Goal: Task Accomplishment & Management: Manage account settings

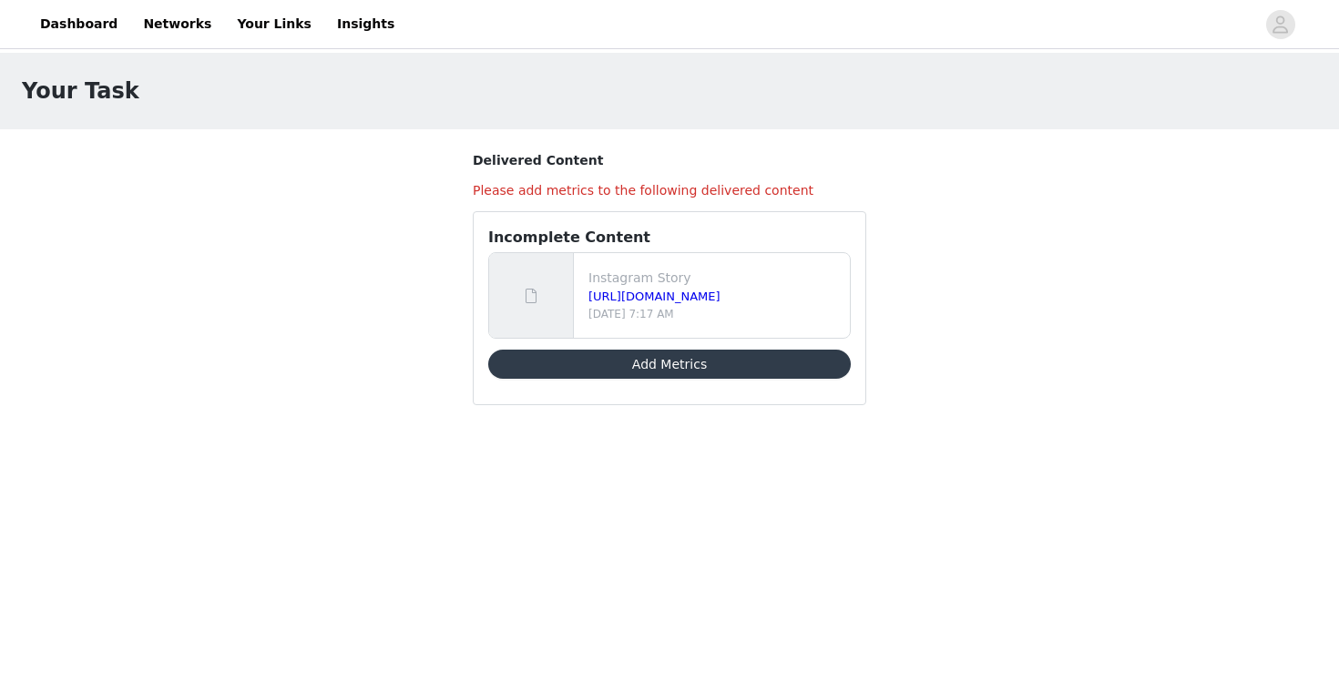
click at [746, 364] on button "Add Metrics" at bounding box center [669, 364] width 363 height 29
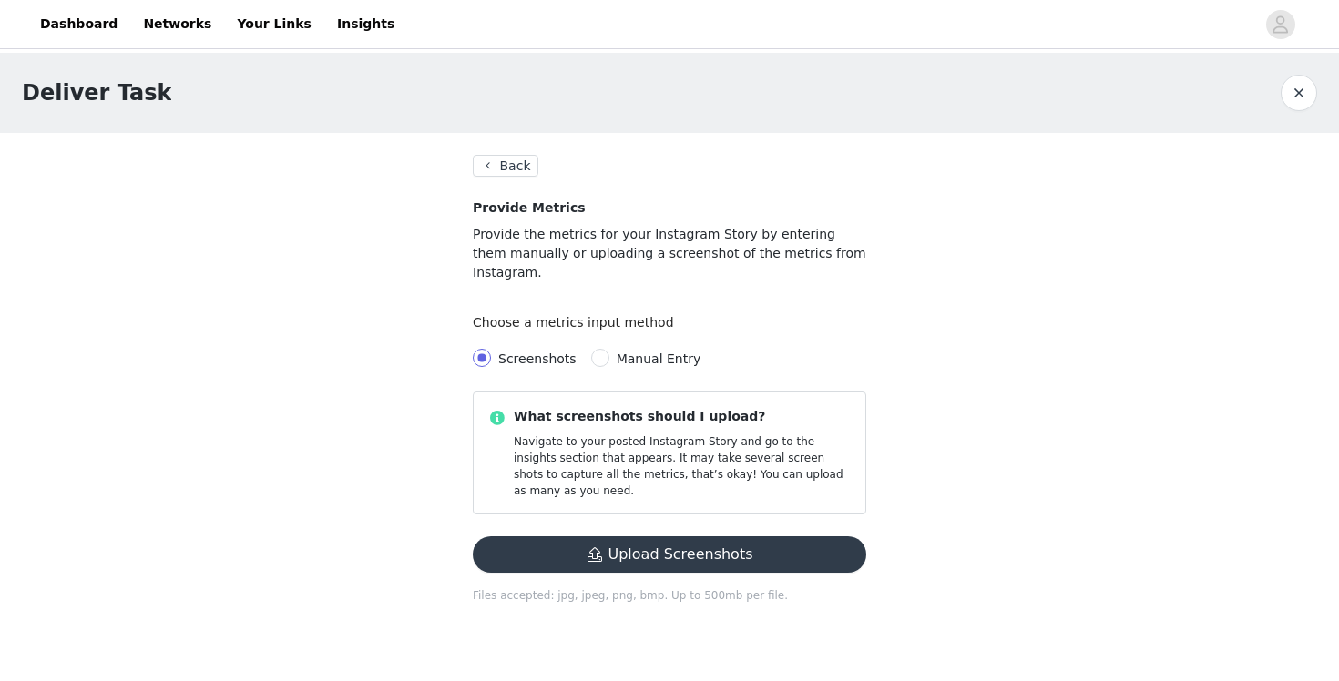
click at [519, 155] on button "Back" at bounding box center [506, 166] width 66 height 22
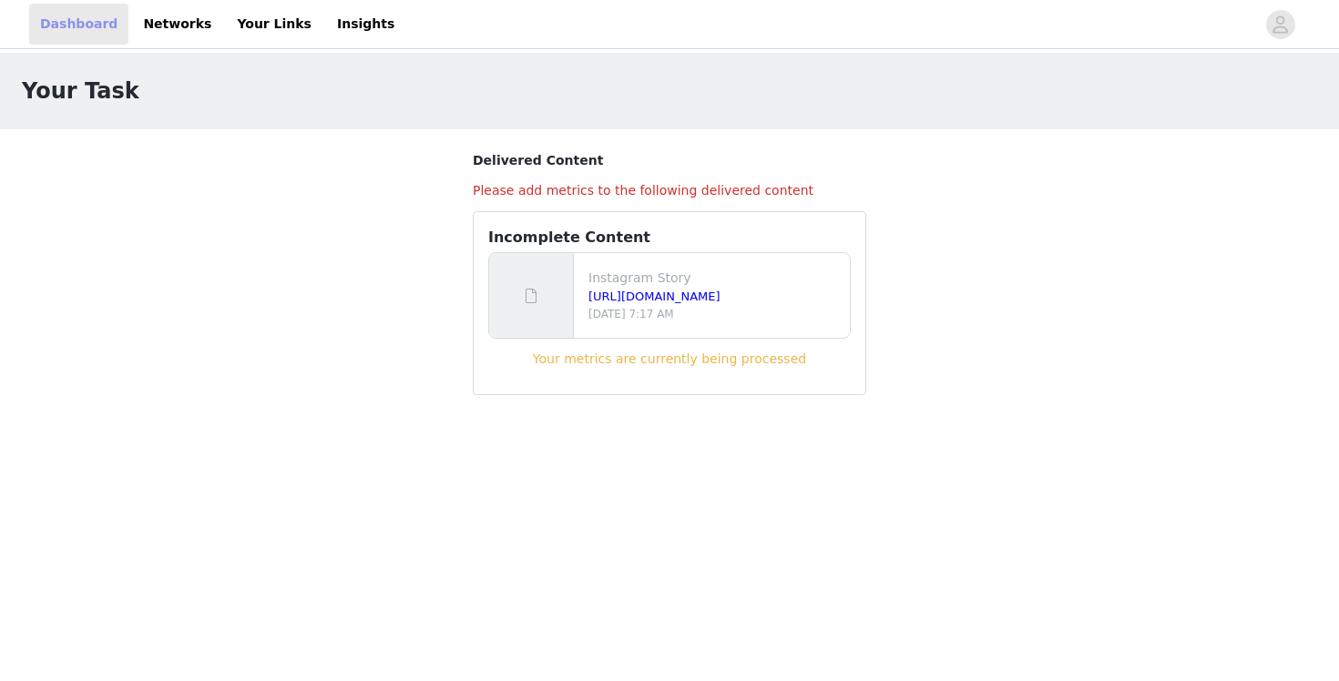
click at [79, 25] on link "Dashboard" at bounding box center [78, 24] width 99 height 41
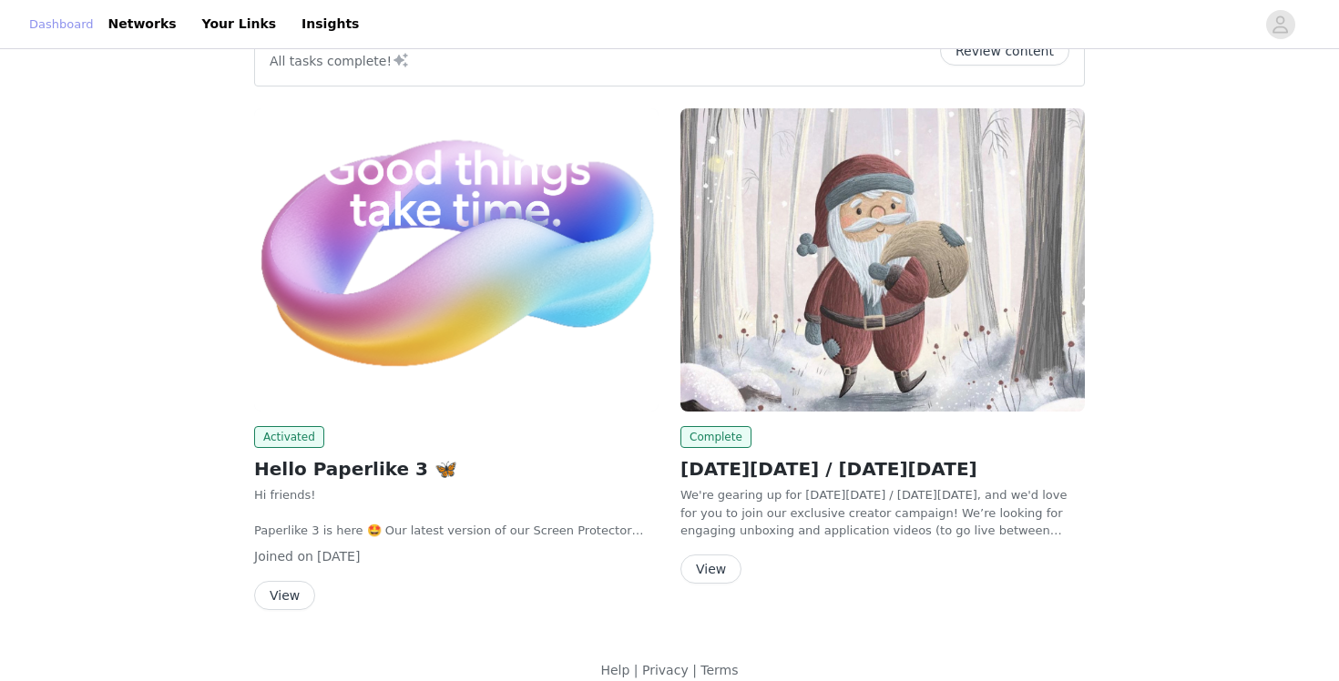
scroll to position [54, 0]
click at [286, 595] on button "View" at bounding box center [284, 594] width 61 height 29
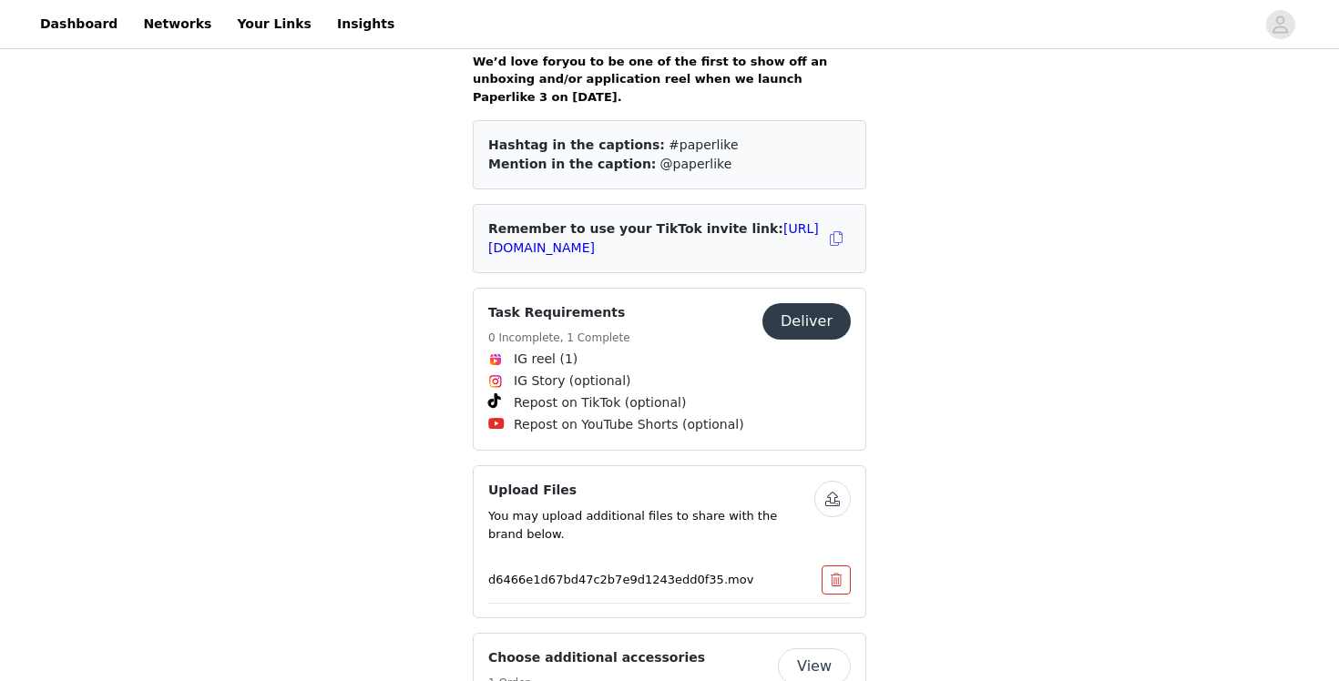
scroll to position [809, 0]
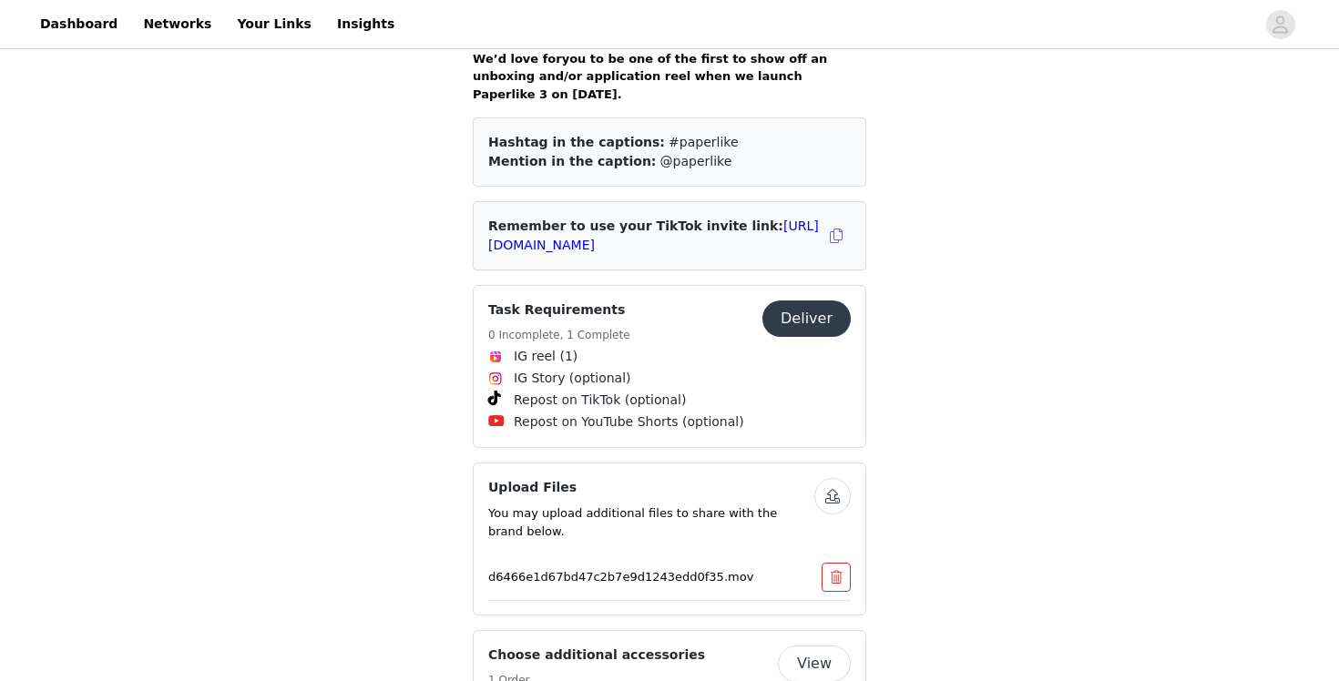
click at [806, 322] on button "Deliver" at bounding box center [806, 319] width 88 height 36
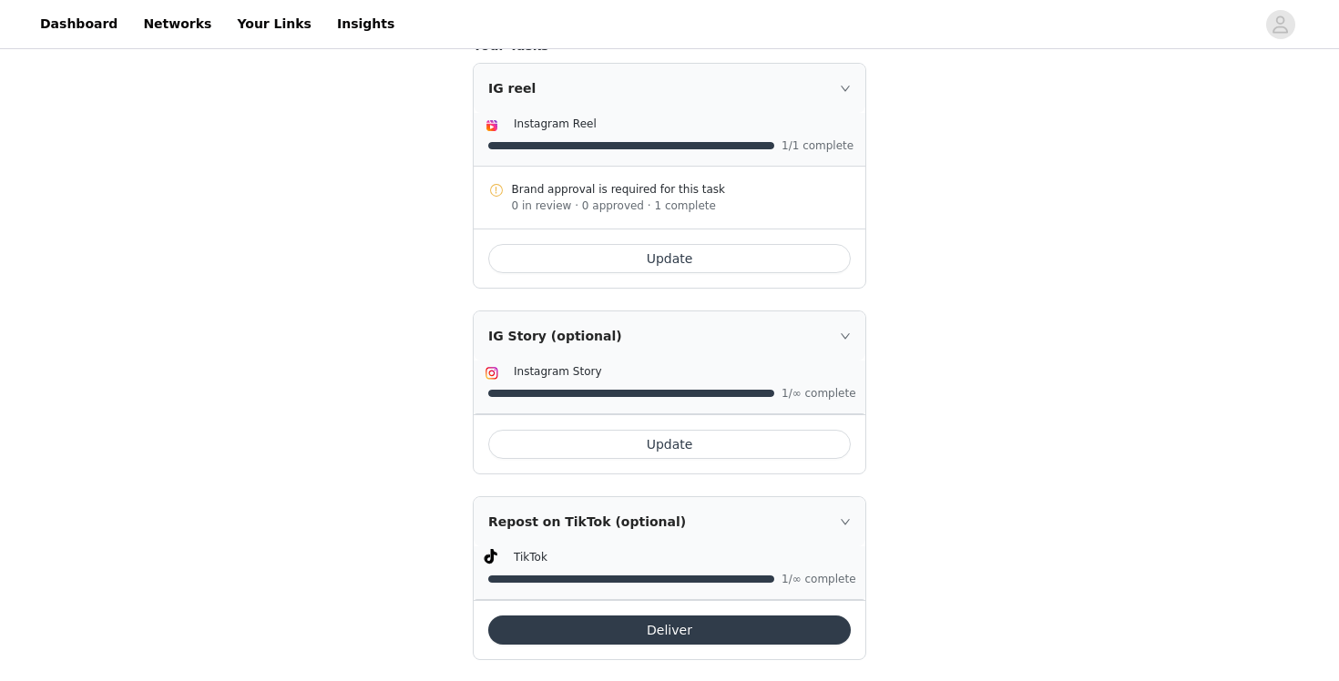
scroll to position [304, 0]
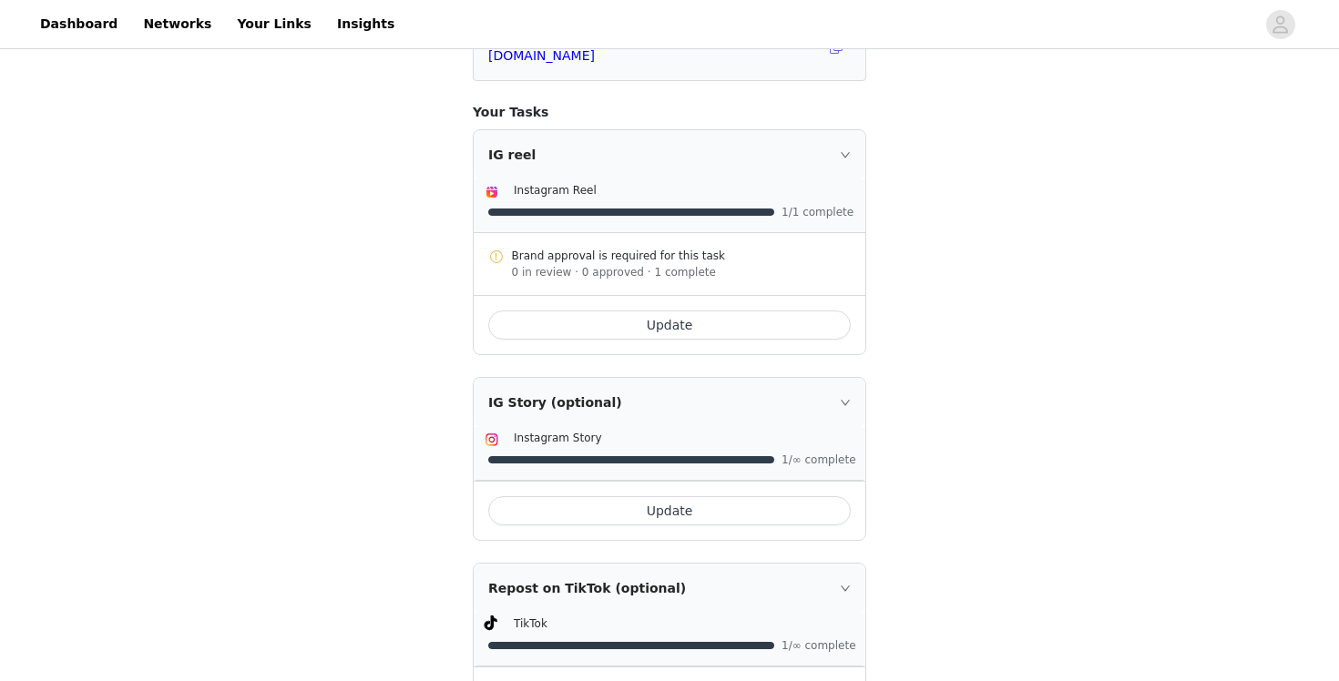
click at [674, 275] on div "0 in review · 0 approved · 1 complete" at bounding box center [682, 272] width 340 height 16
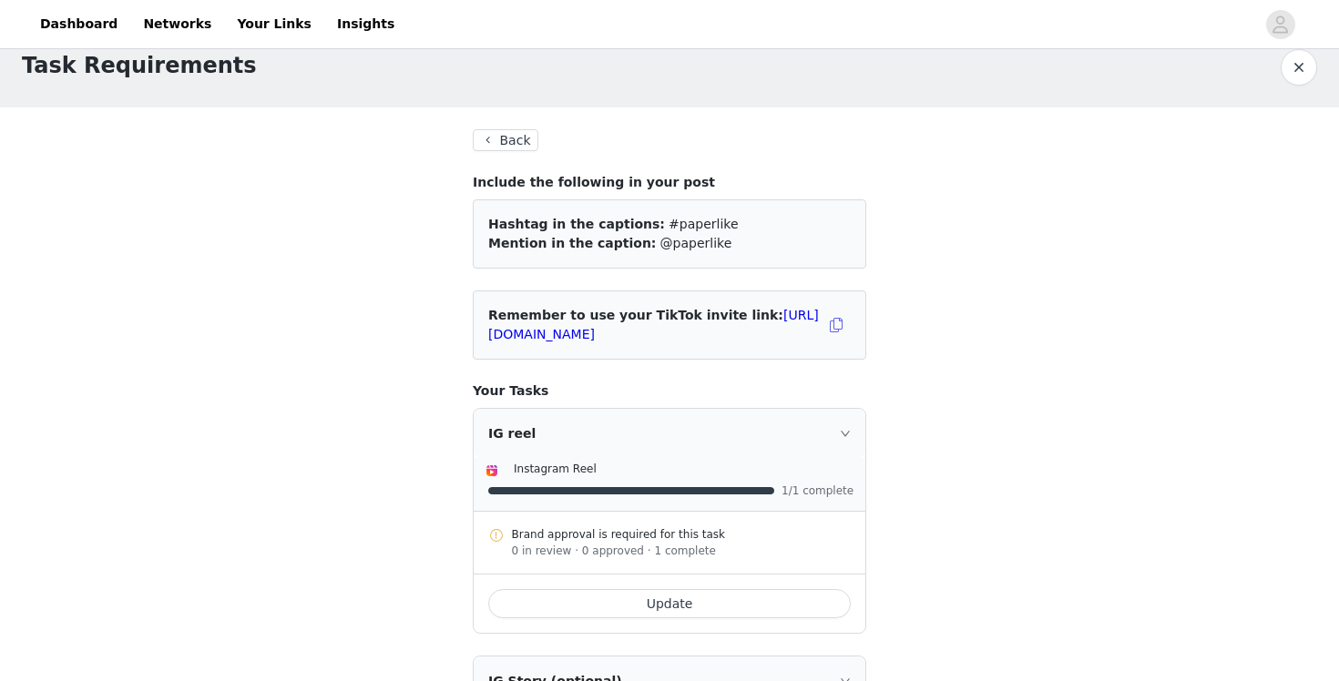
scroll to position [0, 0]
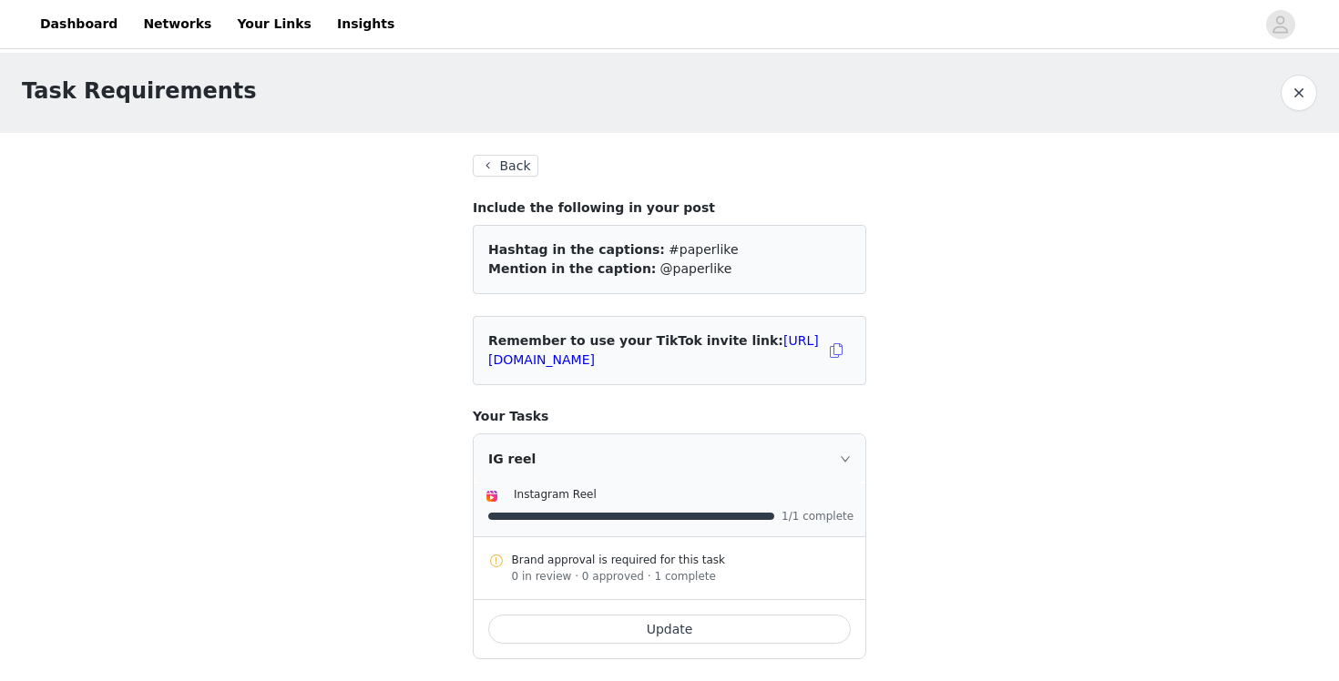
click at [521, 173] on button "Back" at bounding box center [506, 166] width 66 height 22
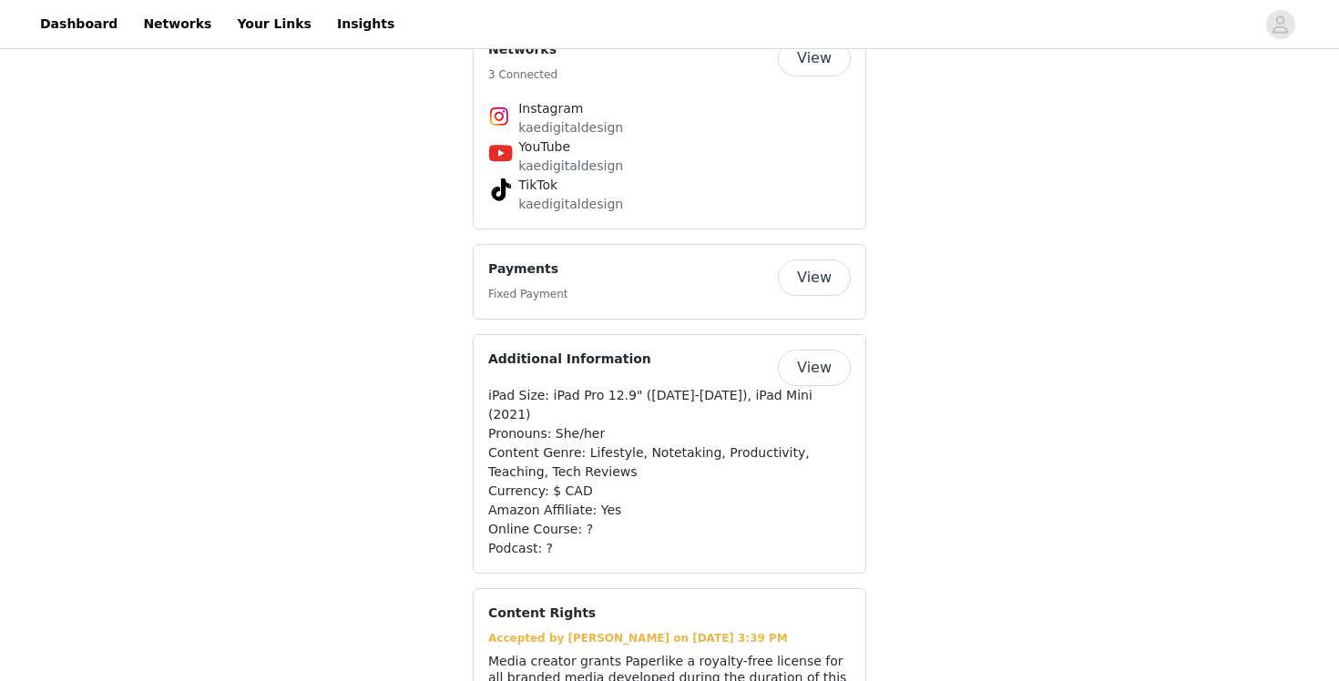
scroll to position [1591, 0]
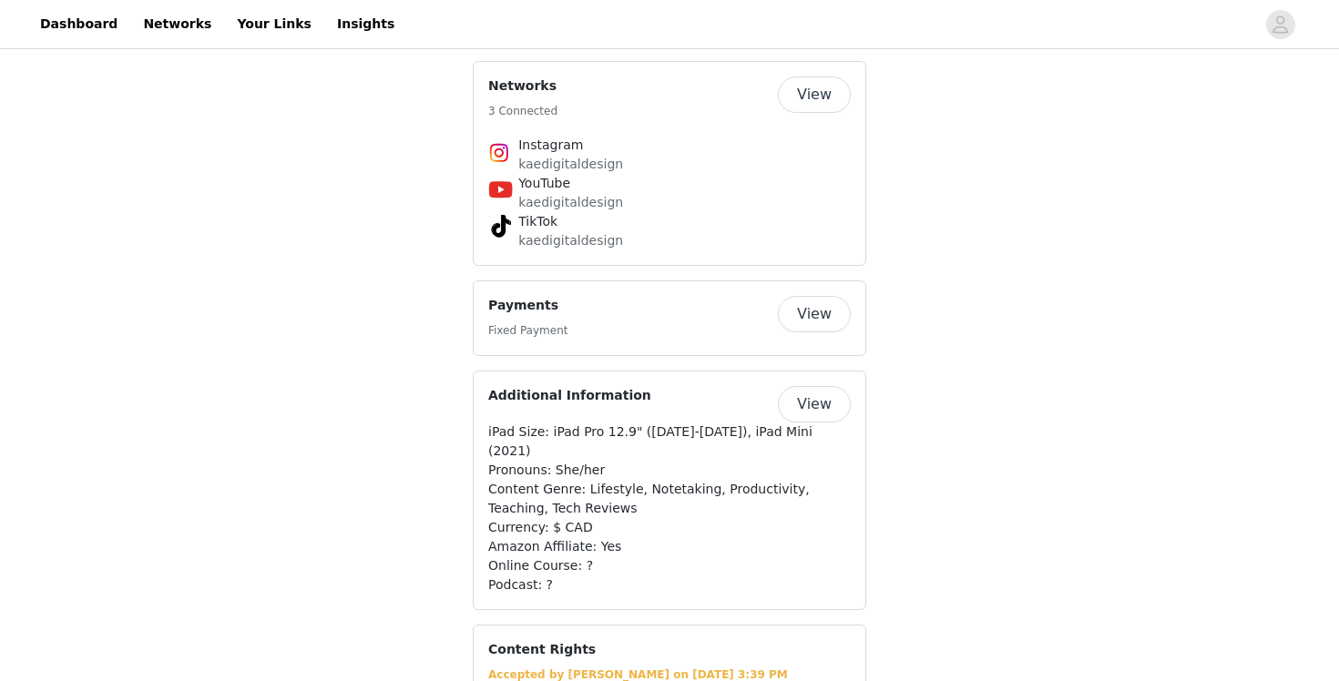
click at [825, 100] on button "View" at bounding box center [814, 95] width 73 height 36
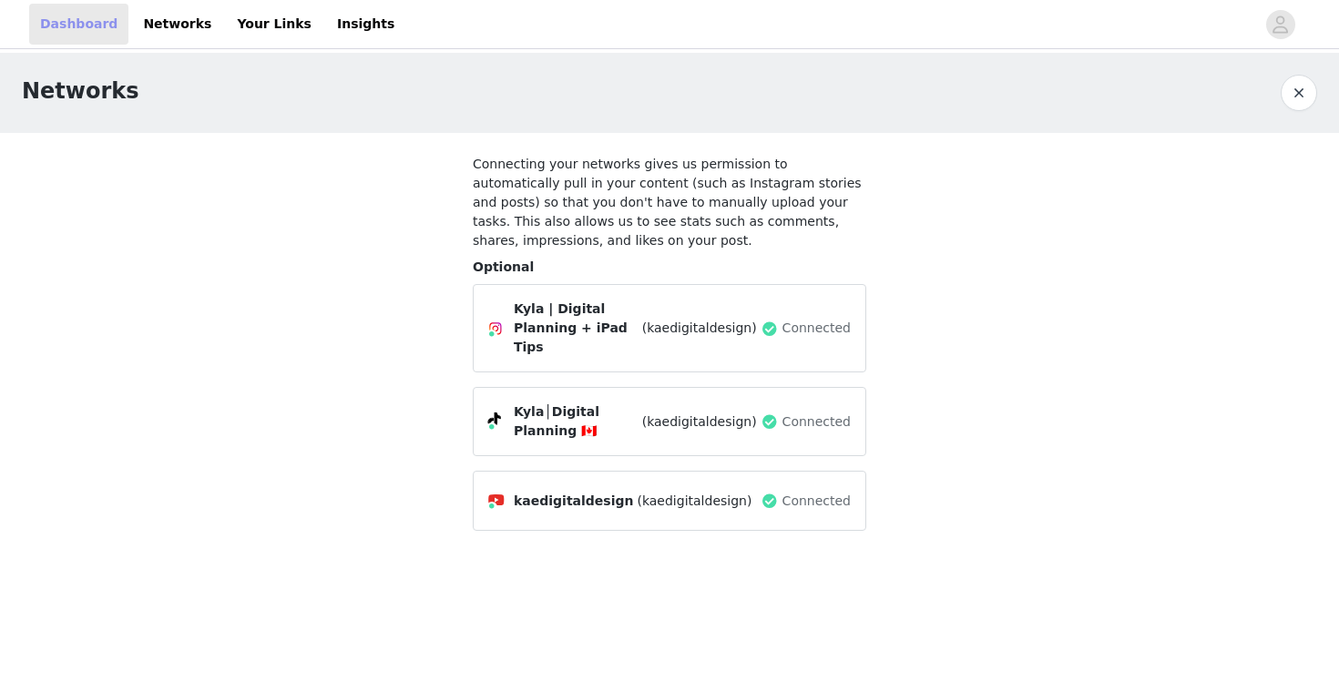
click at [75, 29] on link "Dashboard" at bounding box center [78, 24] width 99 height 41
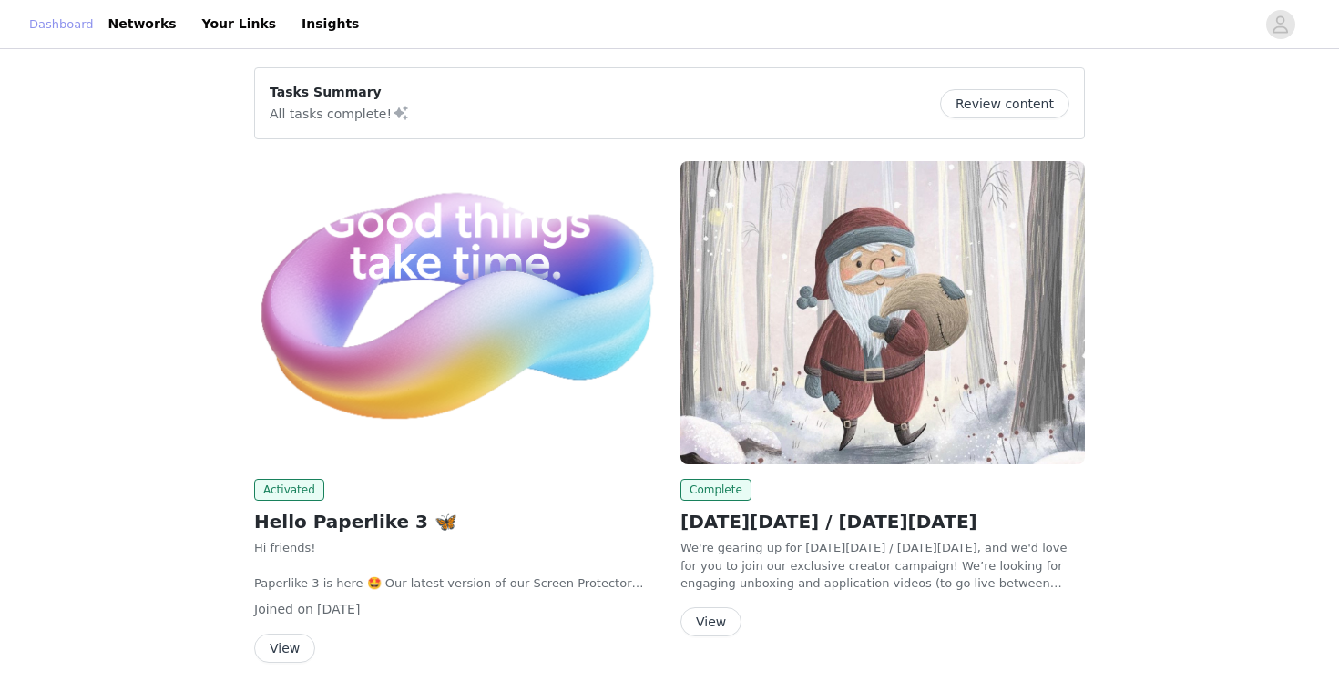
scroll to position [37, 0]
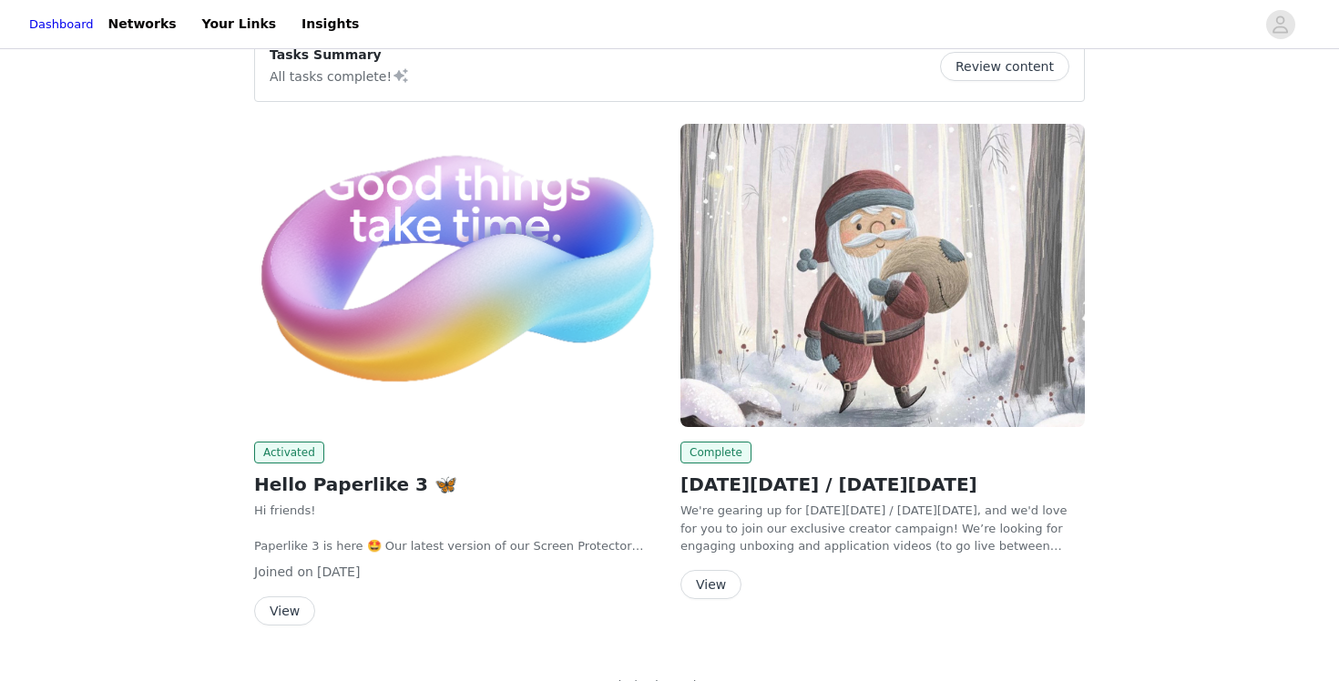
click at [717, 584] on button "View" at bounding box center [710, 584] width 61 height 29
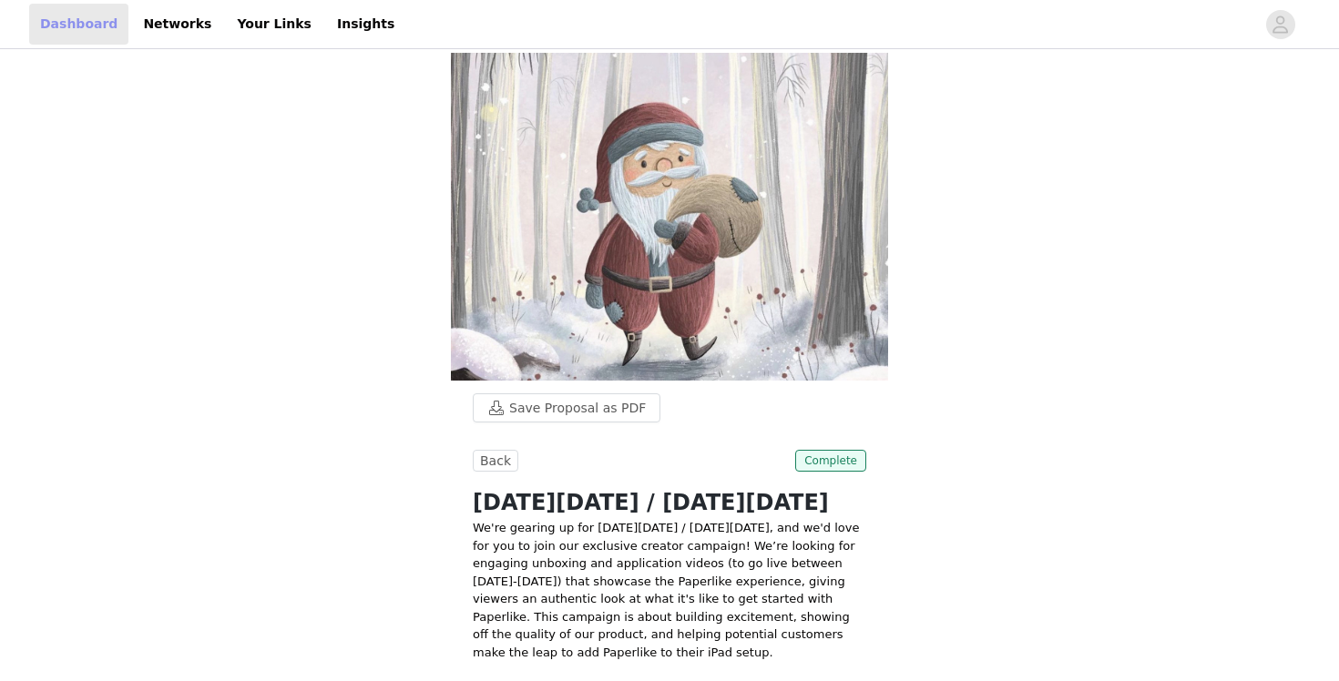
click at [102, 23] on link "Dashboard" at bounding box center [78, 24] width 99 height 41
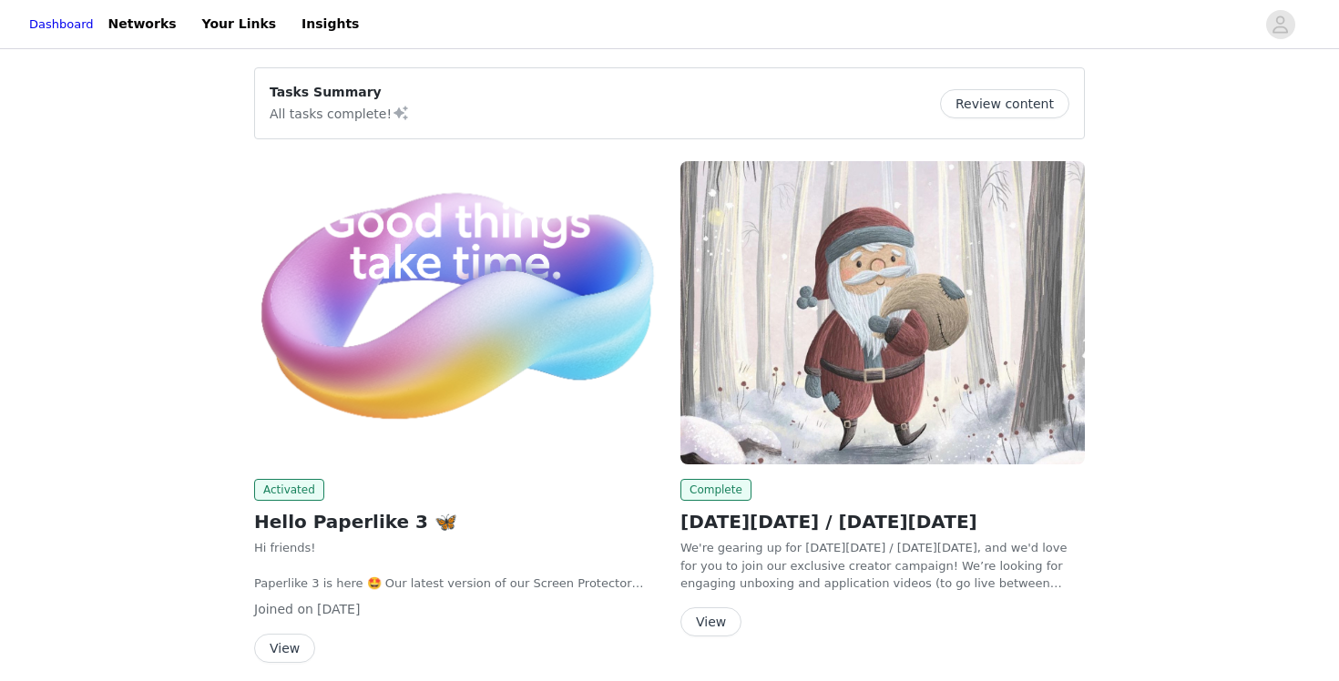
click at [1015, 105] on button "Review content" at bounding box center [1004, 103] width 129 height 29
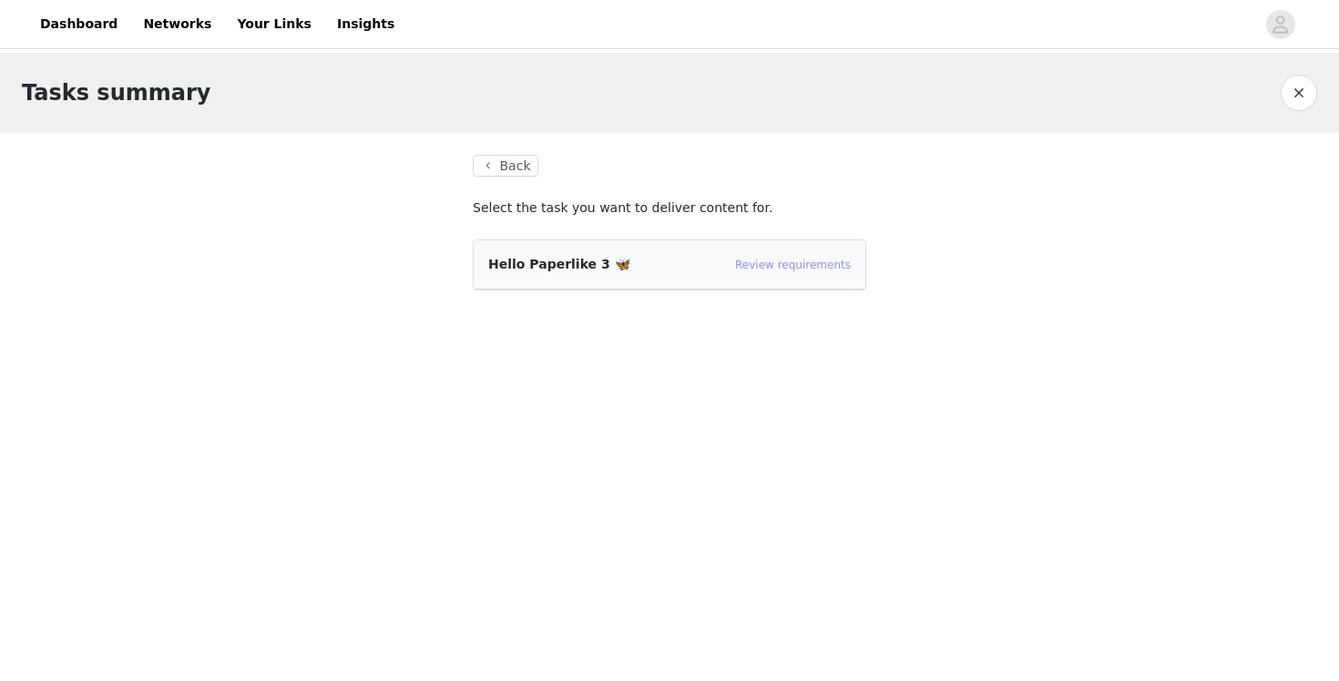
click at [757, 265] on link "Review requirements" at bounding box center [793, 265] width 116 height 13
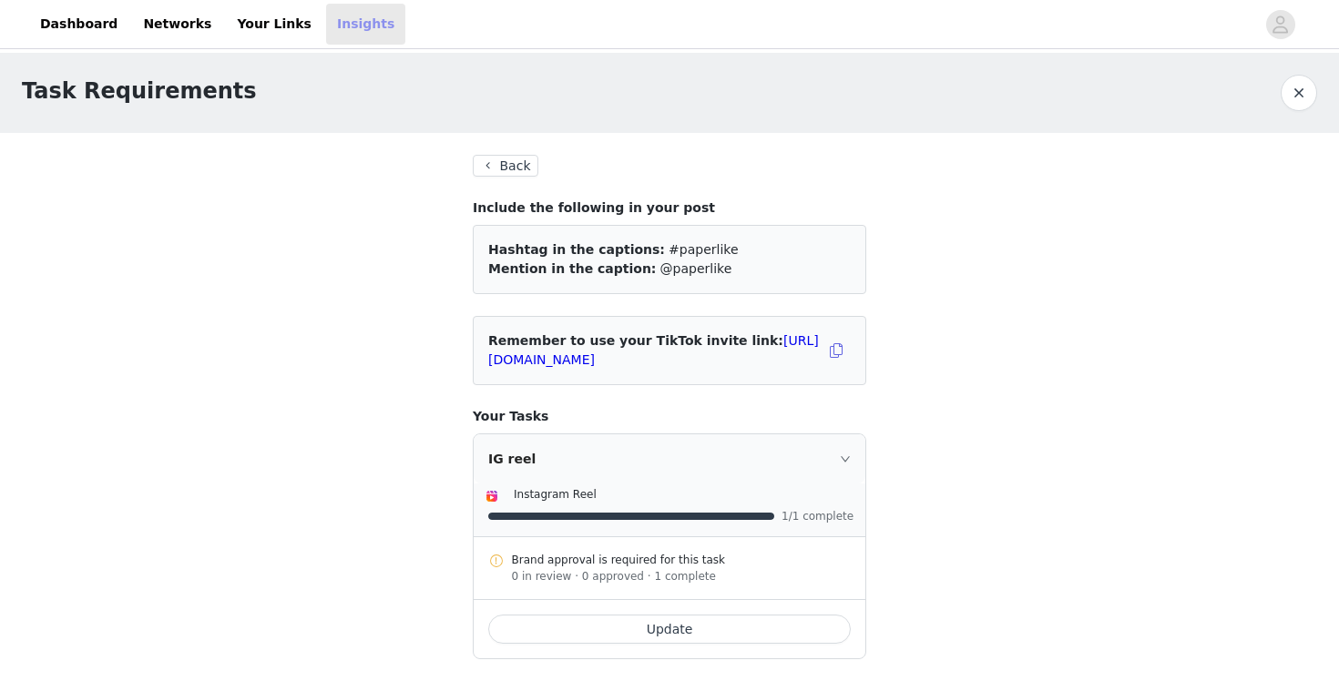
click at [326, 24] on link "Insights" at bounding box center [365, 24] width 79 height 41
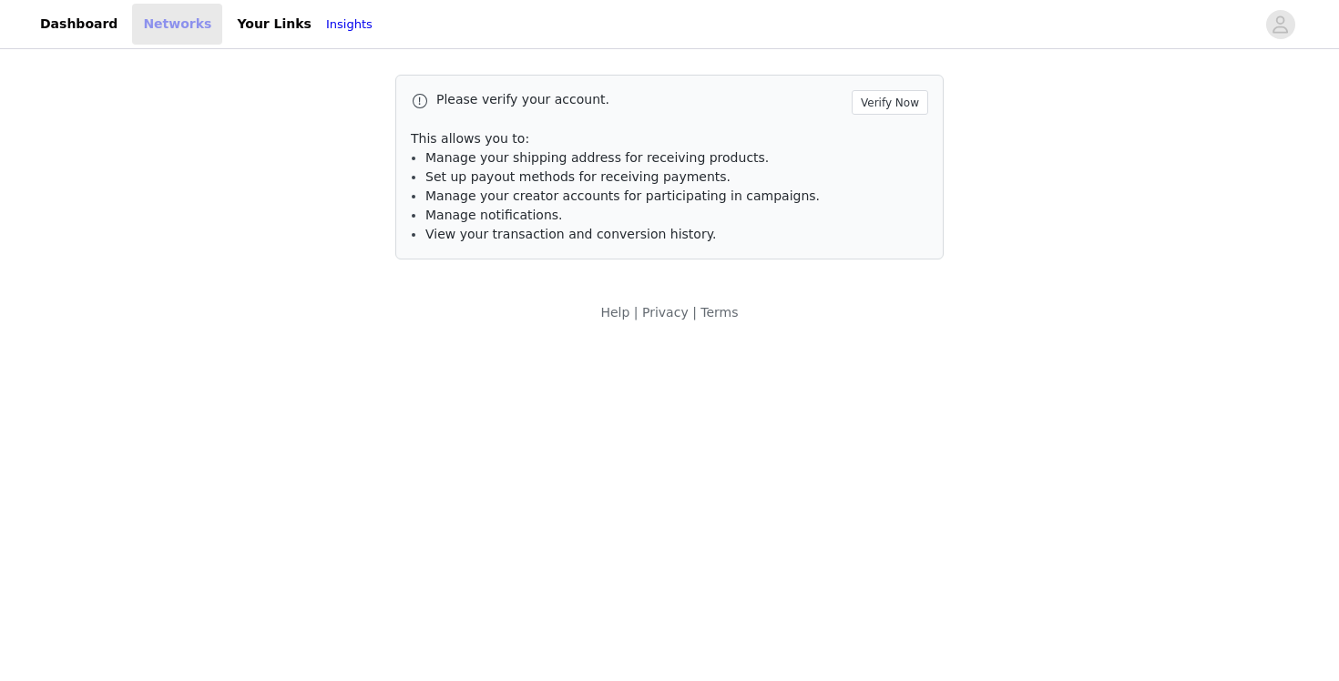
click at [171, 16] on link "Networks" at bounding box center [177, 24] width 90 height 41
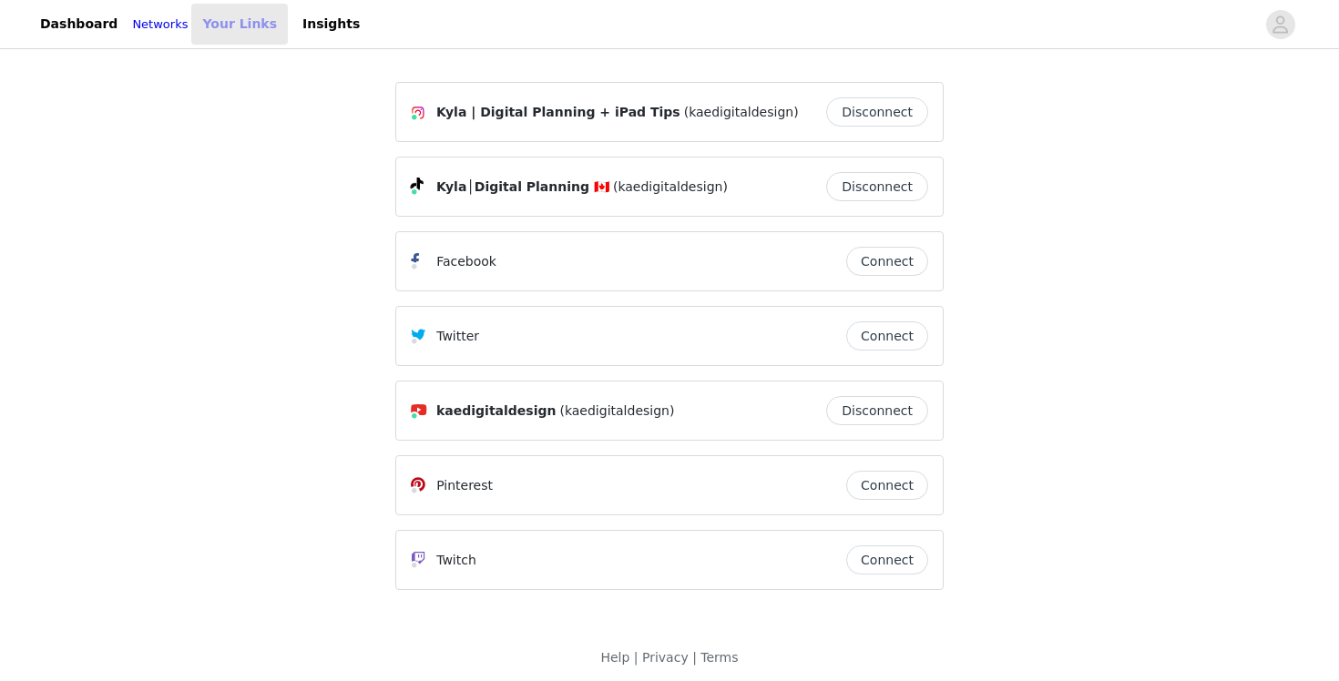
click at [261, 28] on link "Your Links" at bounding box center [239, 24] width 97 height 41
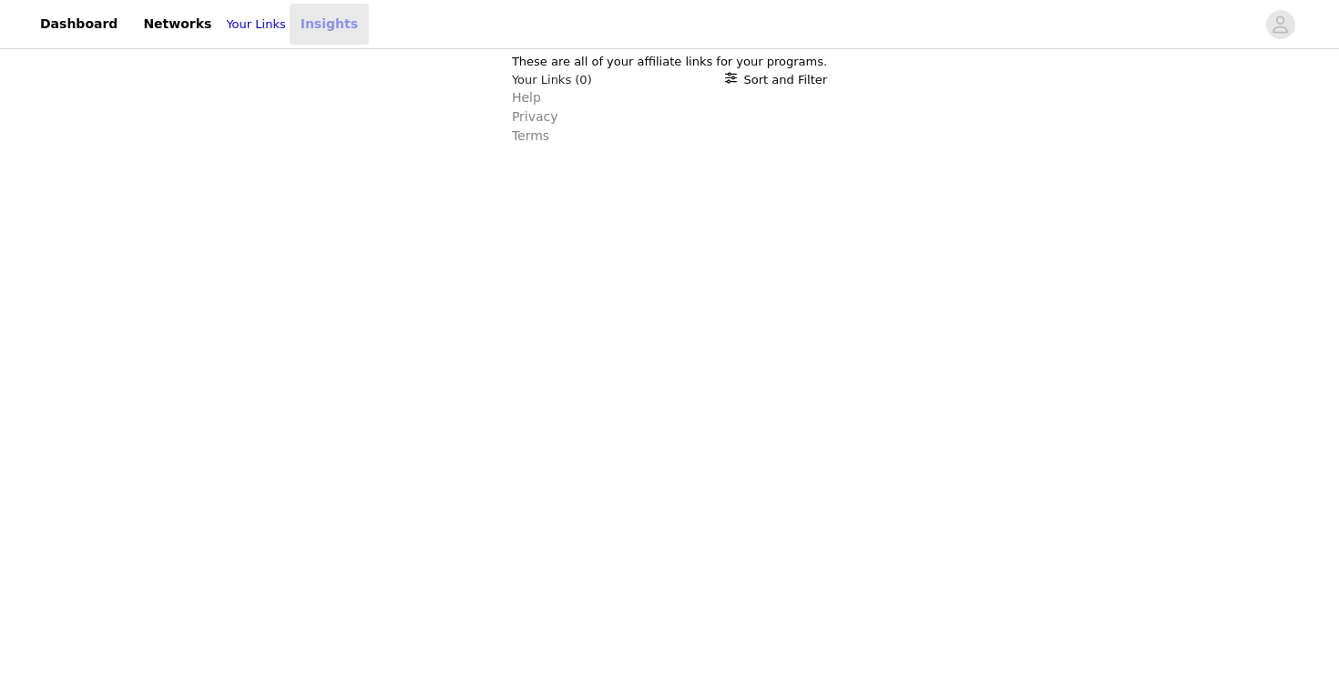
click at [346, 26] on link "Insights" at bounding box center [329, 24] width 79 height 41
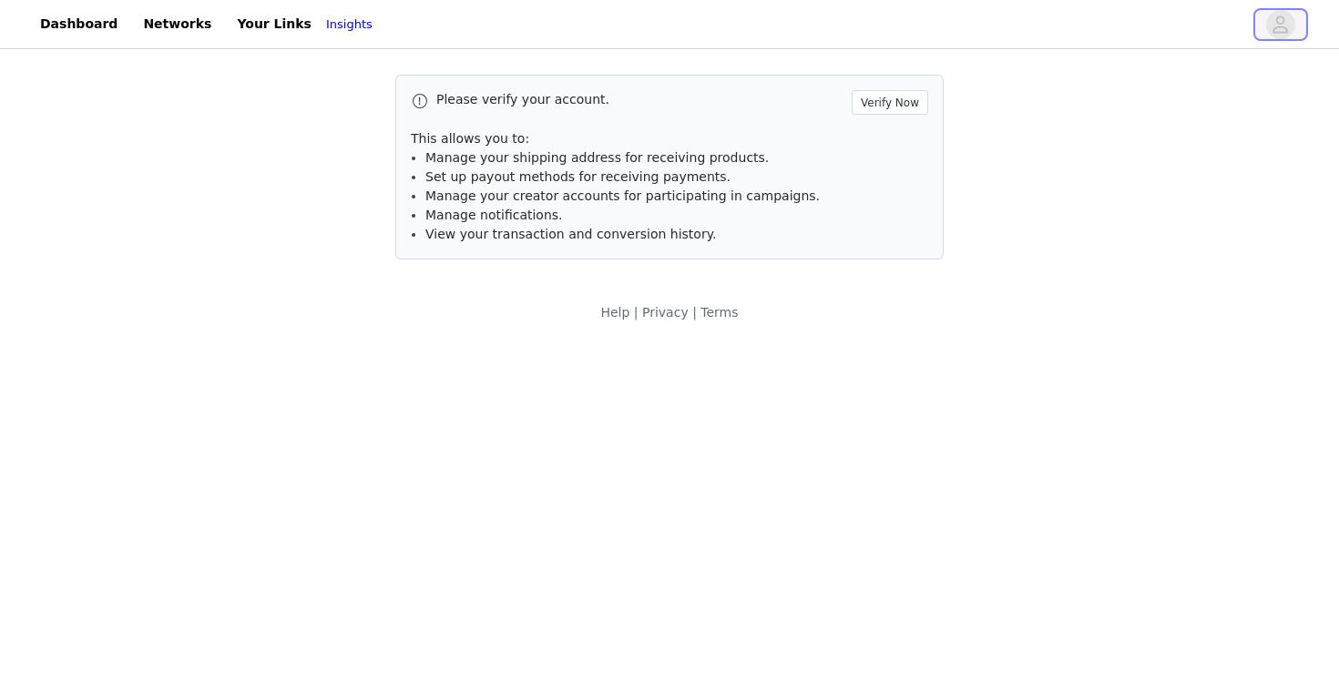
click at [1287, 29] on icon "avatar" at bounding box center [1281, 23] width 15 height 17
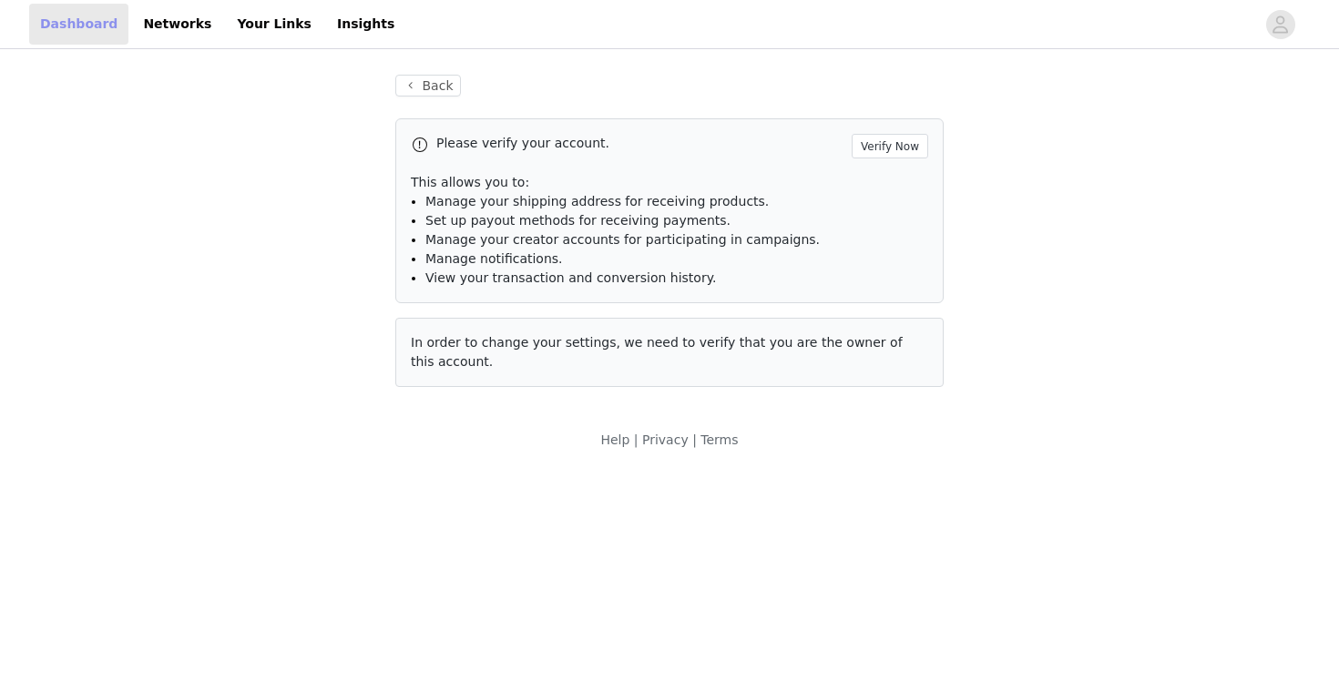
click at [66, 31] on link "Dashboard" at bounding box center [78, 24] width 99 height 41
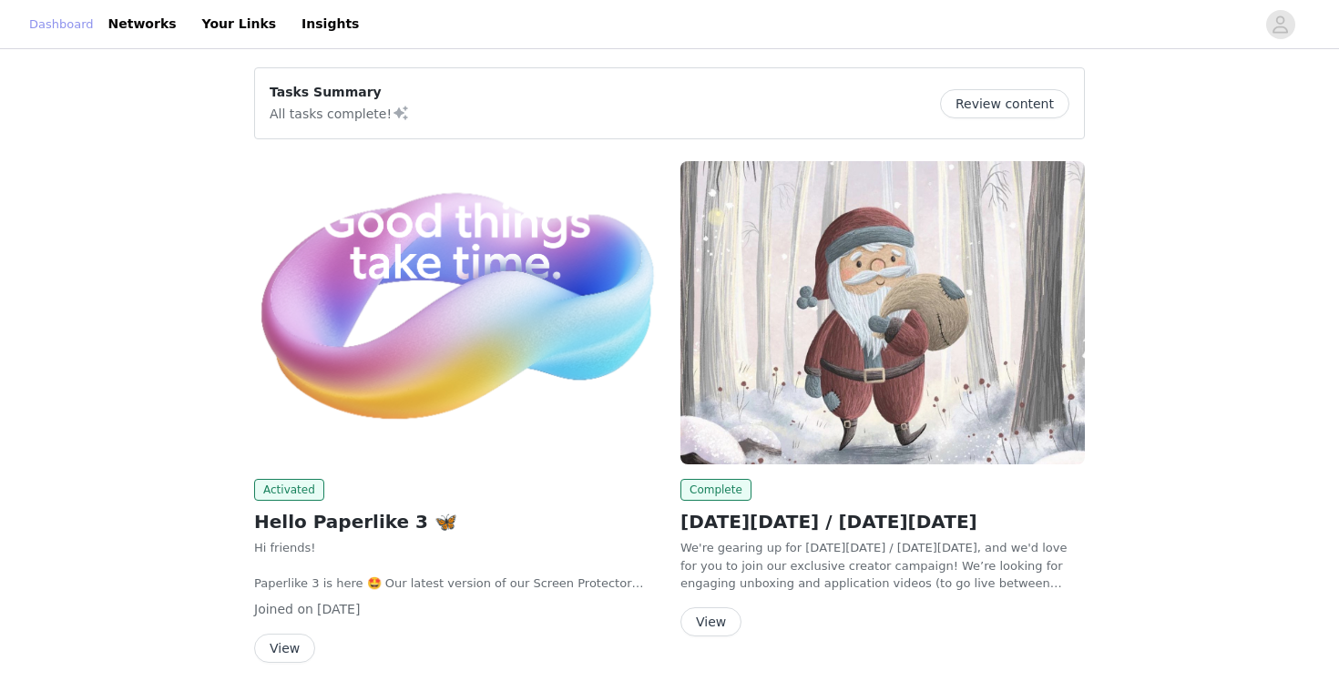
scroll to position [43, 0]
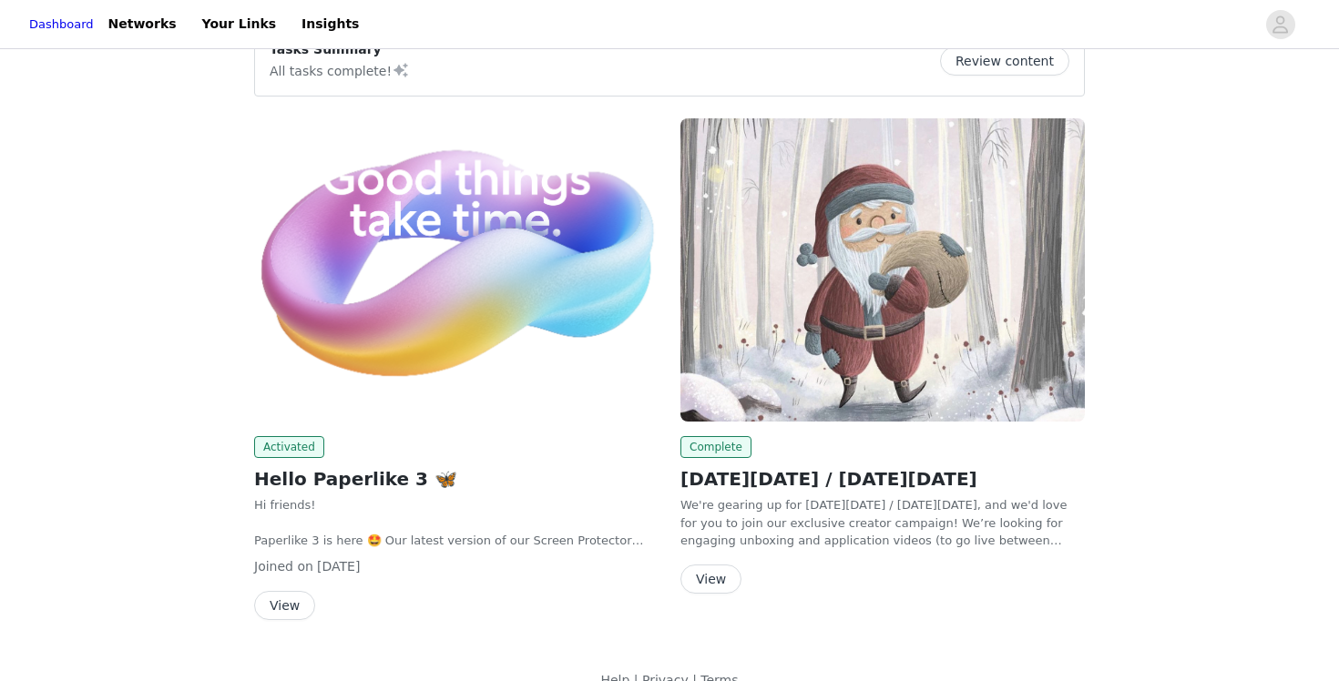
click at [286, 601] on button "View" at bounding box center [284, 605] width 61 height 29
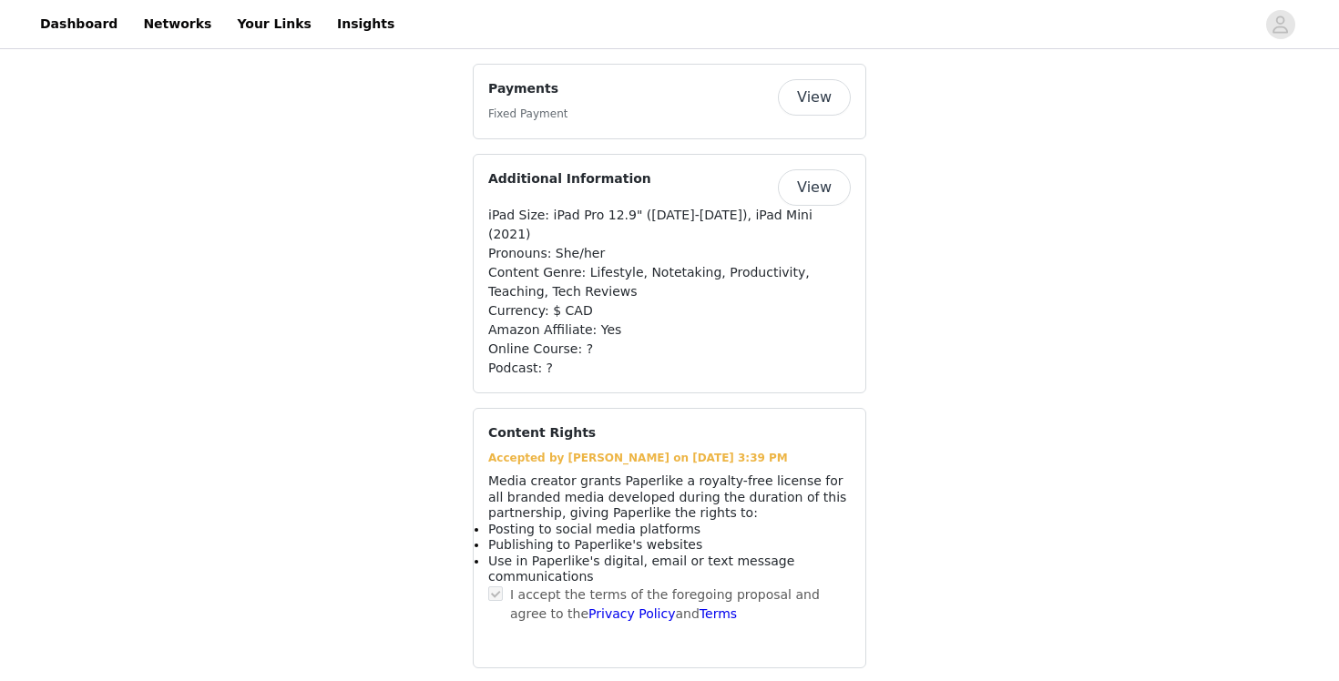
scroll to position [1812, 0]
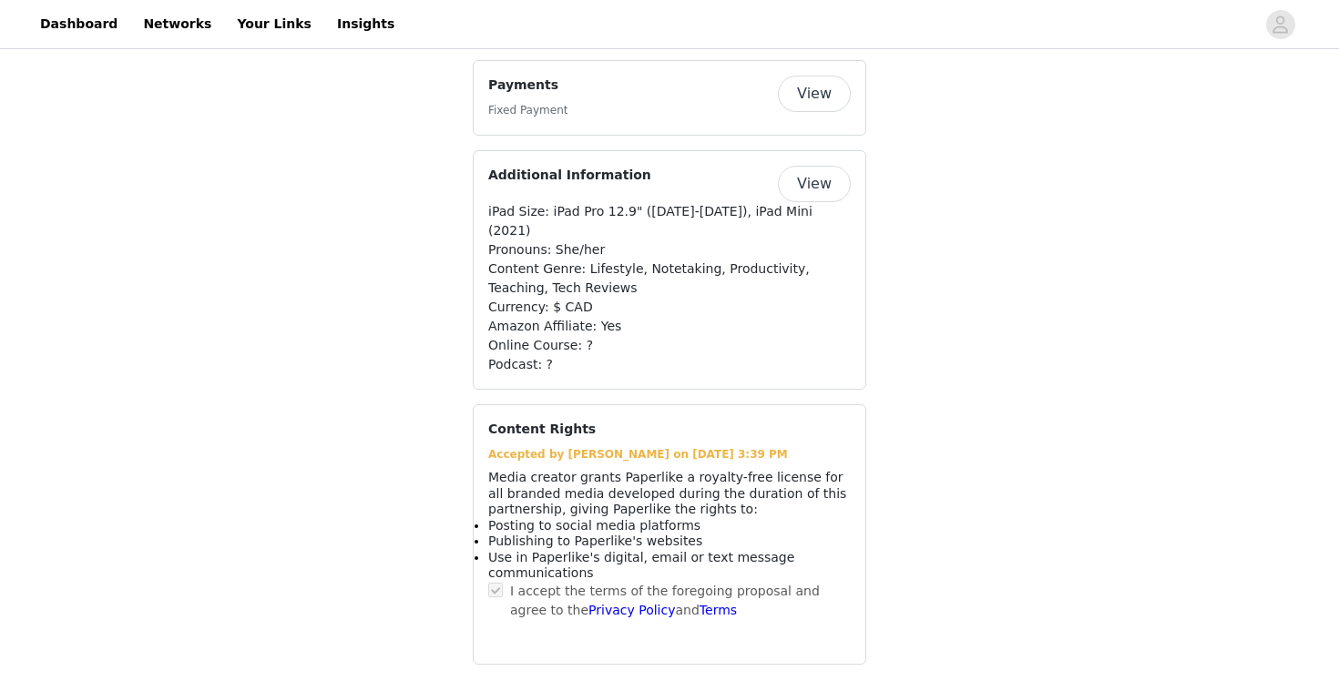
drag, startPoint x: 487, startPoint y: 466, endPoint x: 727, endPoint y: 542, distance: 251.2
click at [727, 542] on div "Media creator grants Paperlike a royalty-free license for all branded media dev…" at bounding box center [669, 526] width 363 height 112
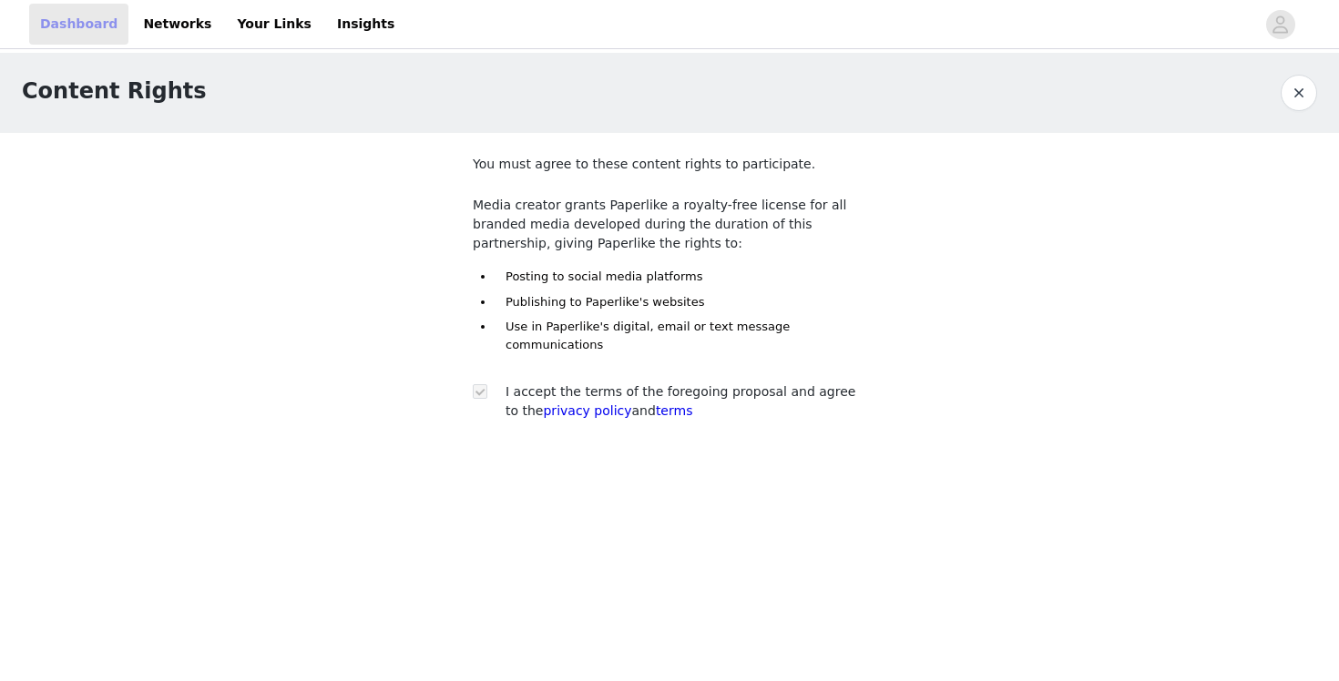
click at [85, 29] on link "Dashboard" at bounding box center [78, 24] width 99 height 41
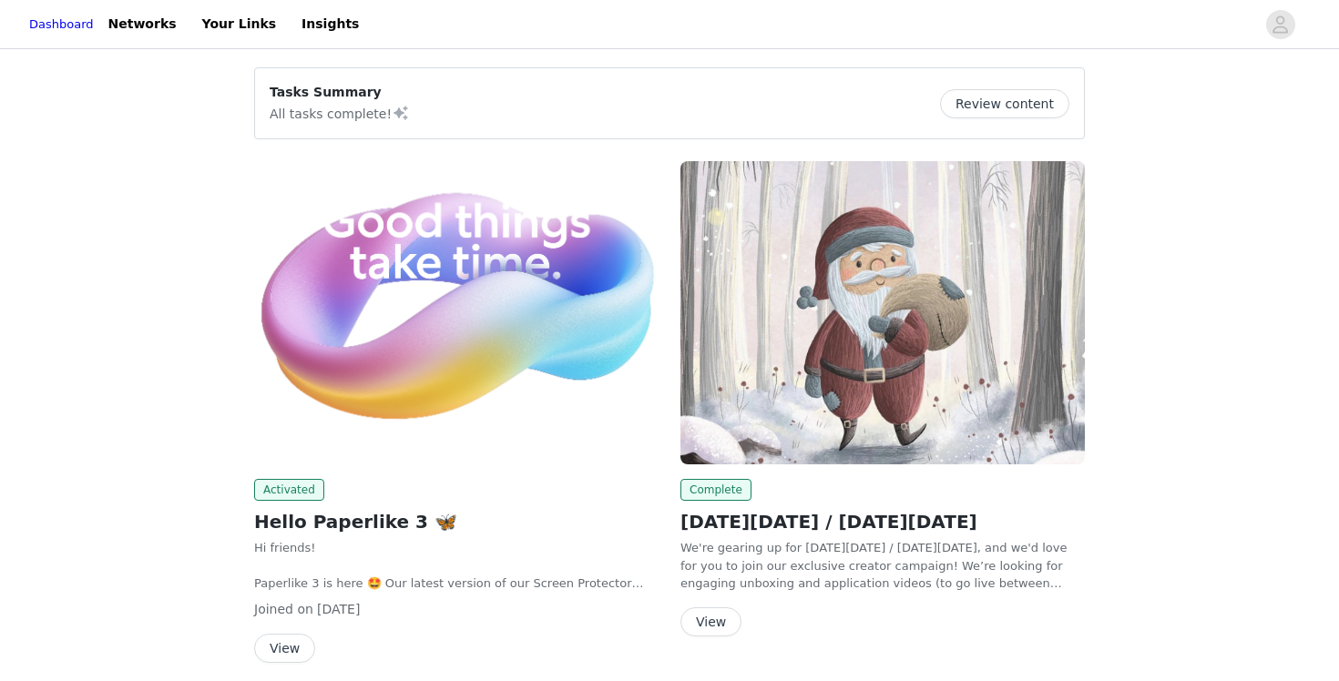
click at [414, 519] on h2 "Hello Paperlike 3 🦋" at bounding box center [456, 521] width 404 height 27
click at [465, 382] on img at bounding box center [456, 312] width 404 height 303
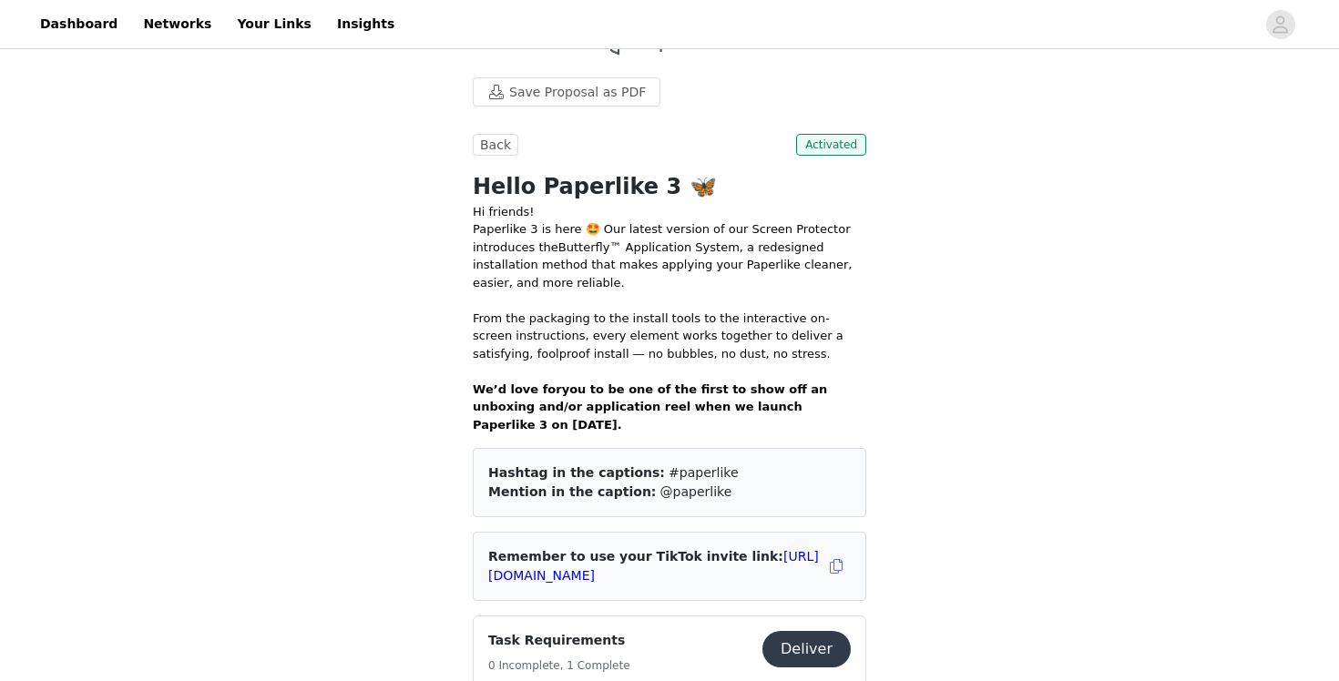
scroll to position [571, 0]
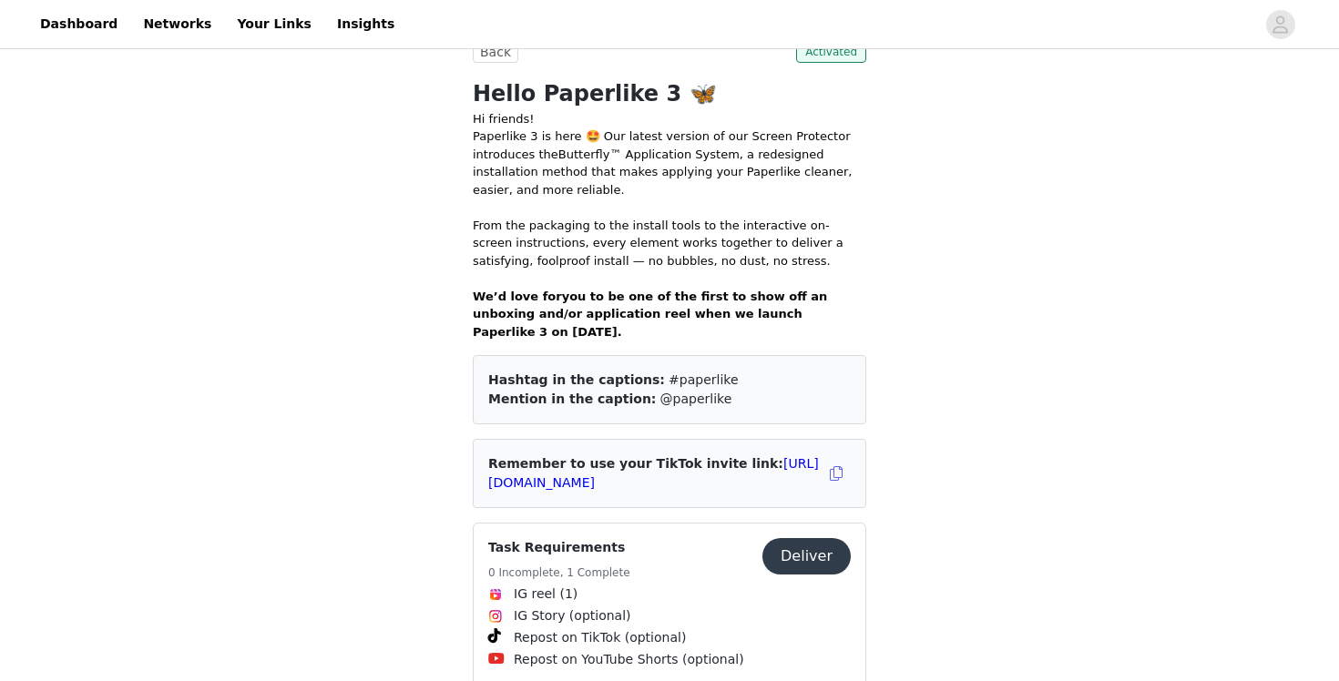
click at [517, 316] on strong "you to be one of the first to show off an unboxing and/or application reel when…" at bounding box center [650, 314] width 354 height 49
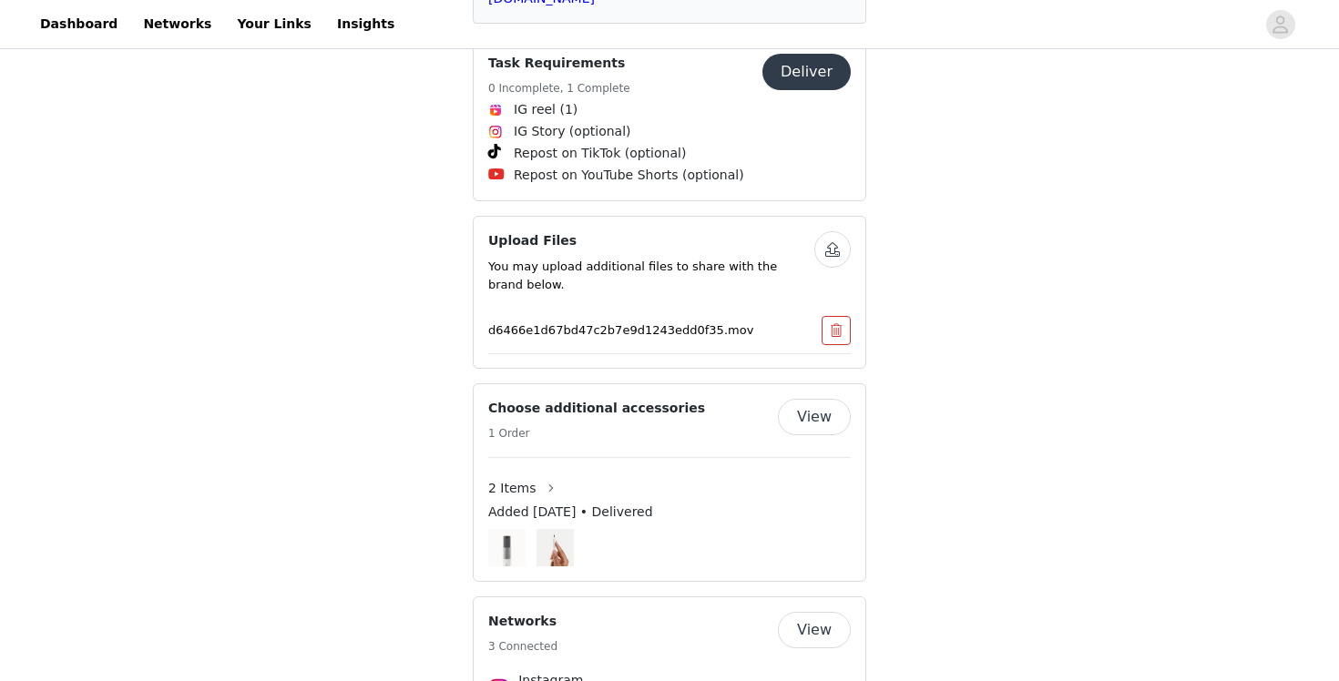
scroll to position [1009, 0]
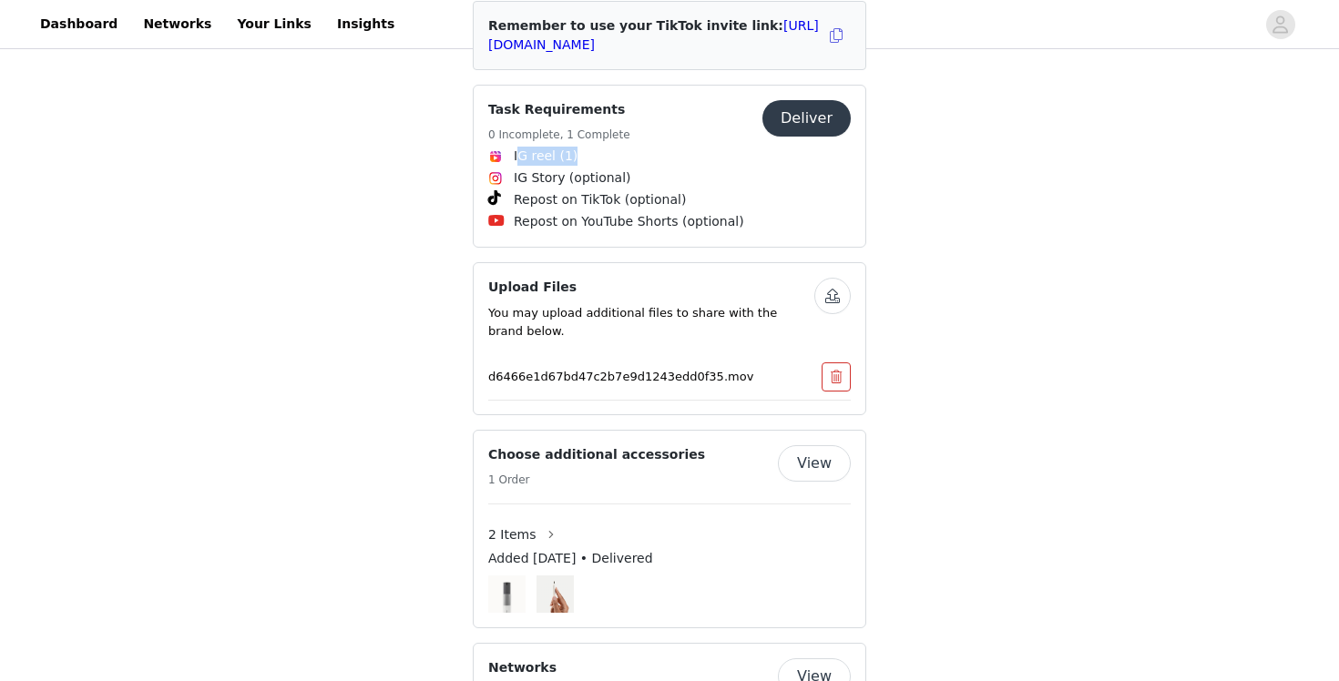
drag, startPoint x: 516, startPoint y: 152, endPoint x: 620, endPoint y: 155, distance: 104.8
click at [620, 155] on span "IG reel (1)" at bounding box center [669, 156] width 363 height 22
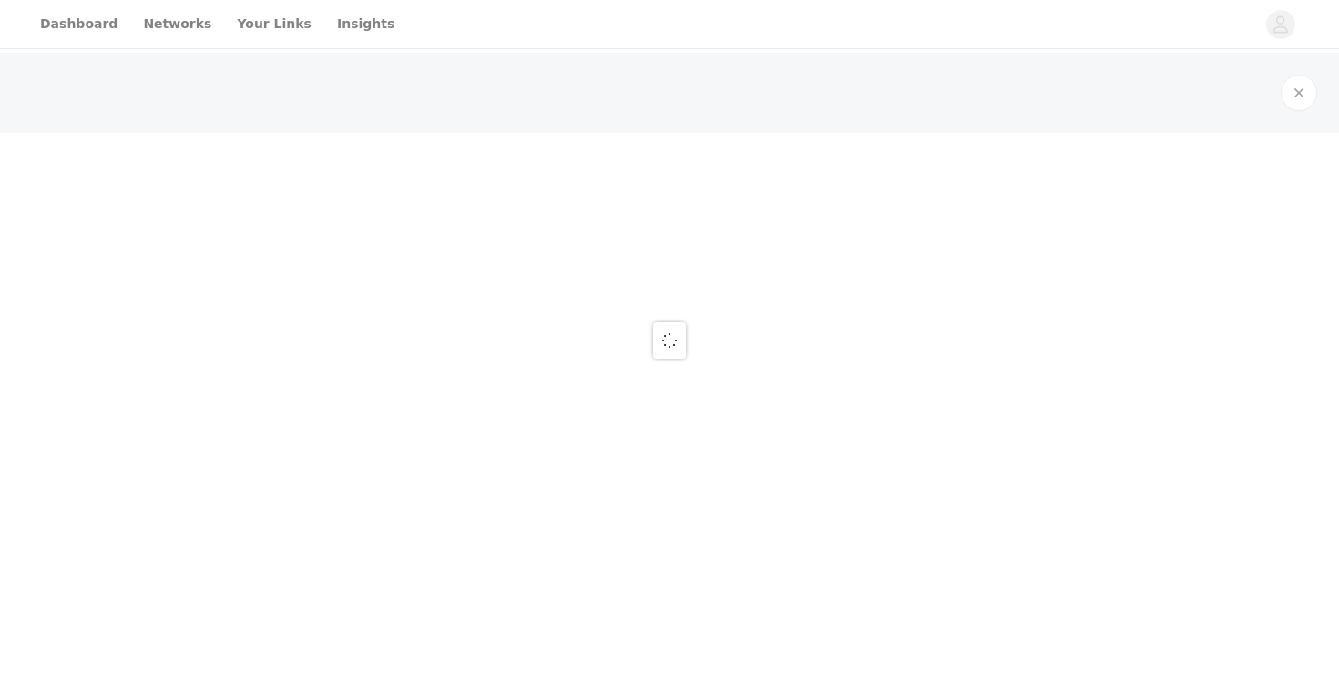
click at [619, 155] on div at bounding box center [669, 340] width 1339 height 681
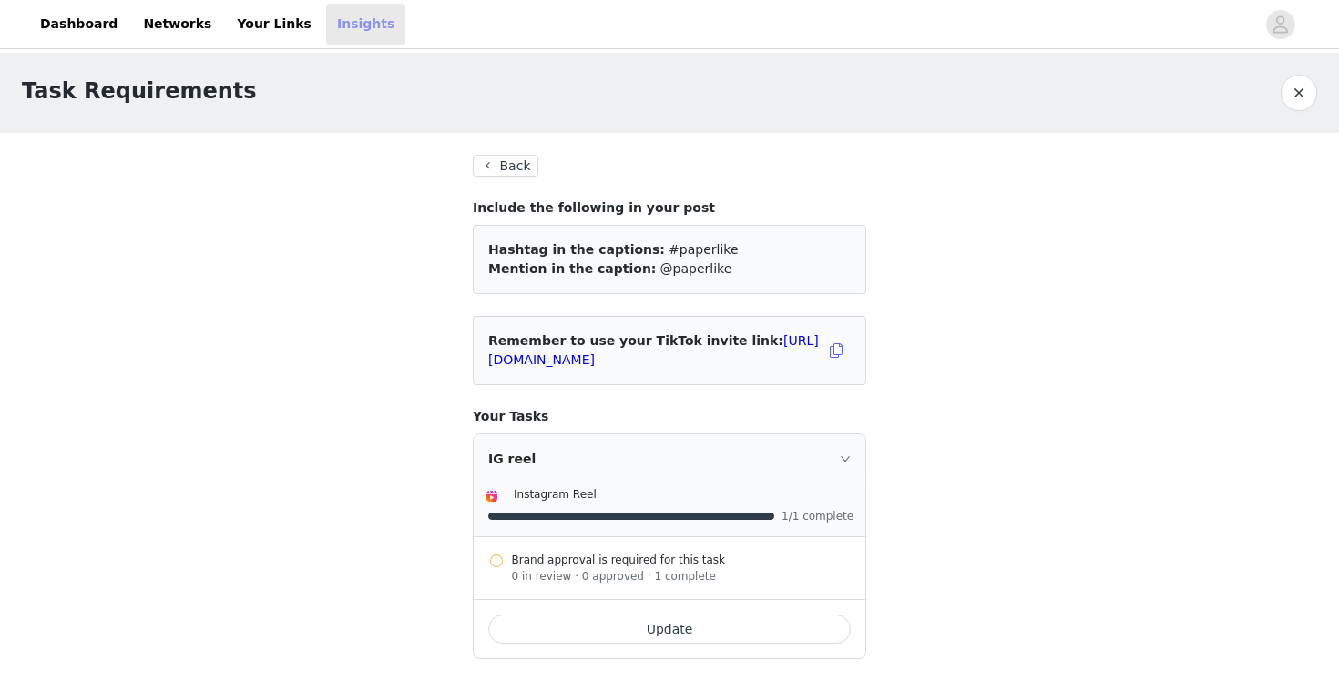
click at [346, 22] on link "Insights" at bounding box center [365, 24] width 79 height 41
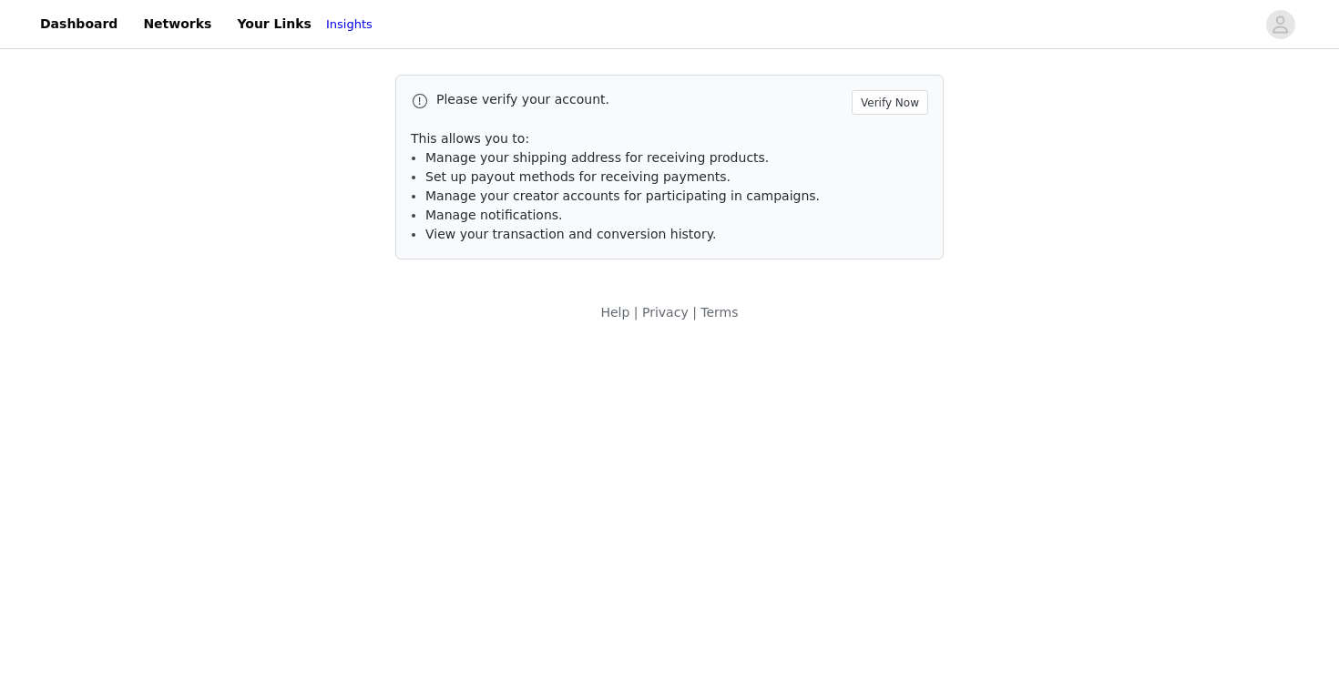
click at [967, 162] on div "Please verify your account. Verify Now This allows you to: Manage your shipping…" at bounding box center [669, 199] width 1339 height 292
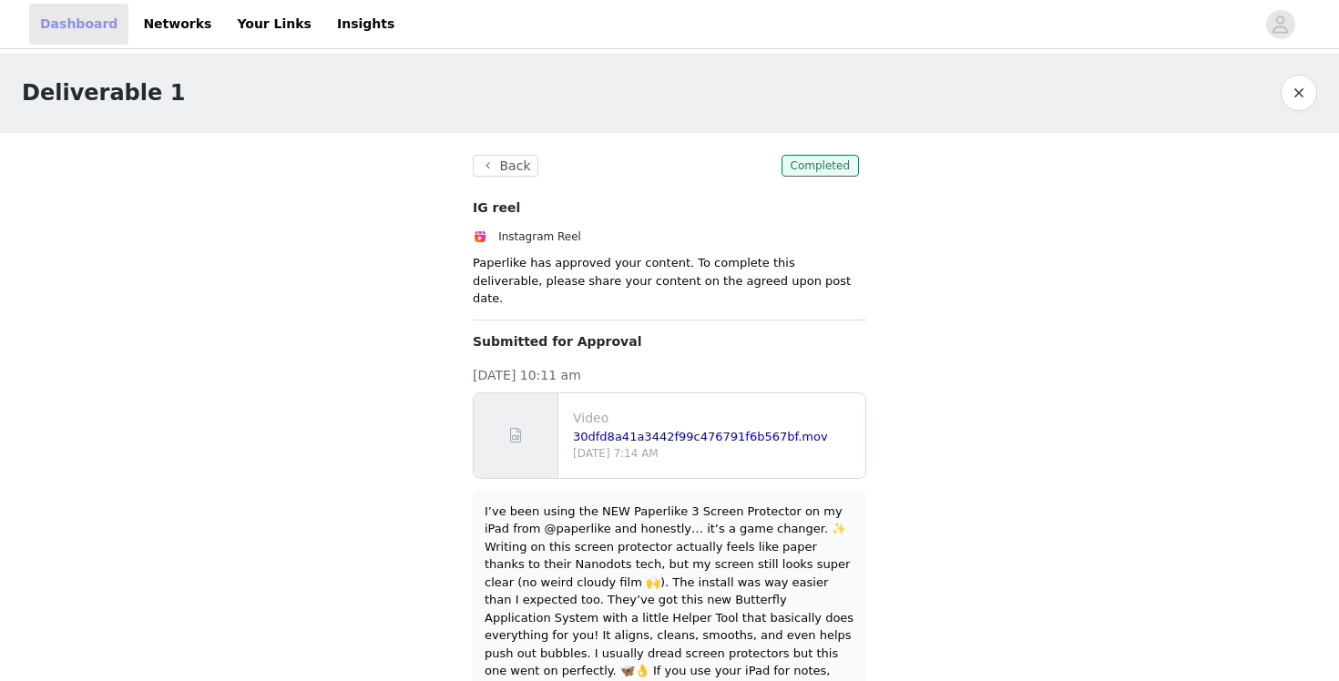
click at [89, 25] on link "Dashboard" at bounding box center [78, 24] width 99 height 41
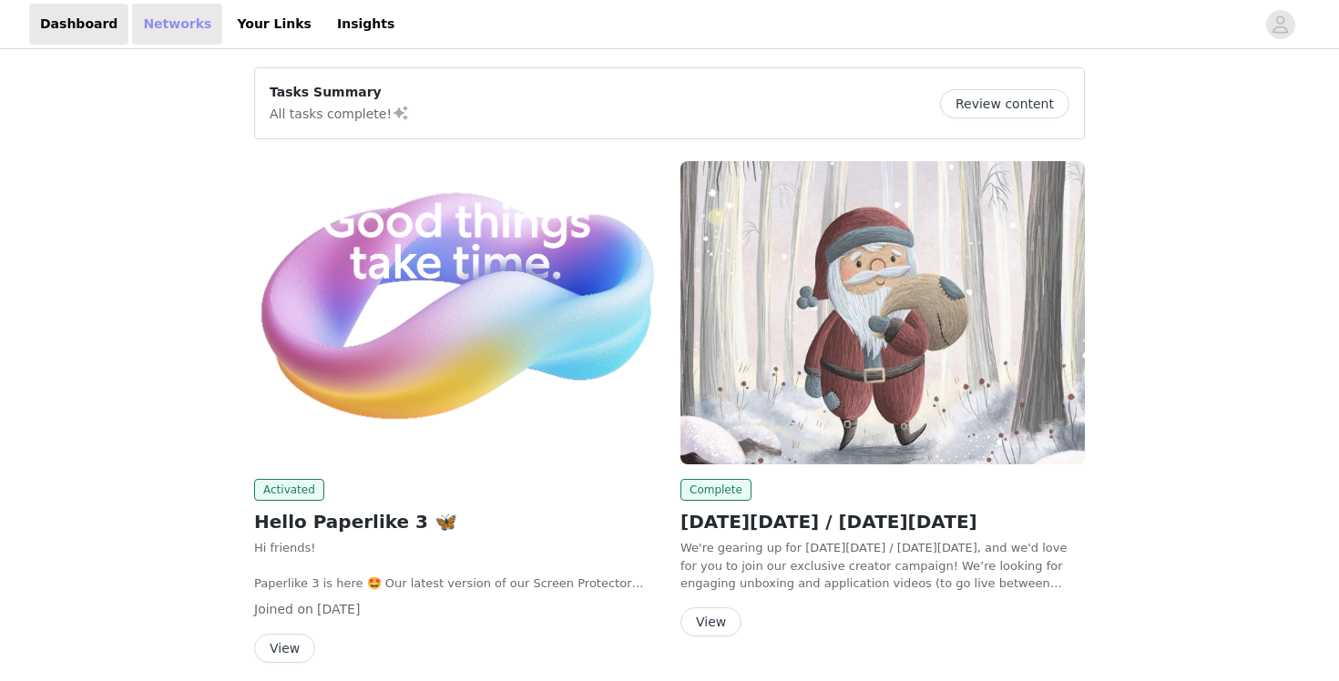
click at [179, 24] on link "Networks" at bounding box center [177, 24] width 90 height 41
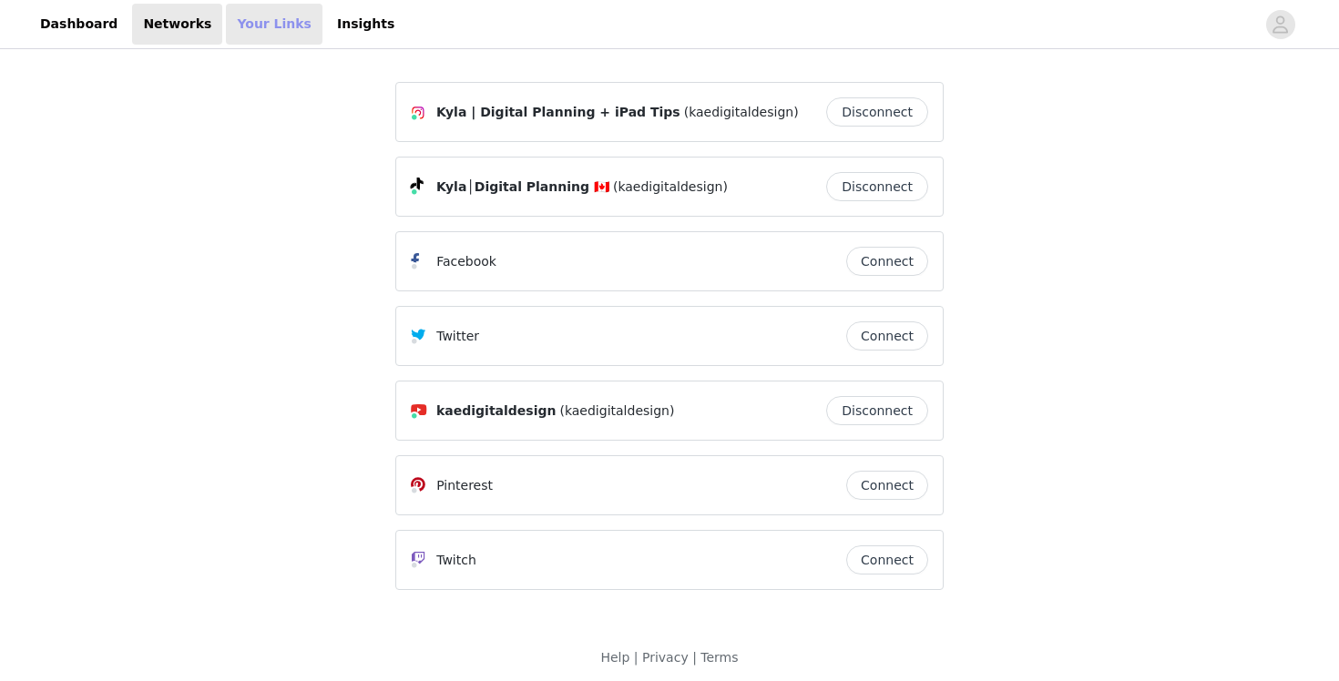
click at [239, 26] on link "Your Links" at bounding box center [274, 24] width 97 height 41
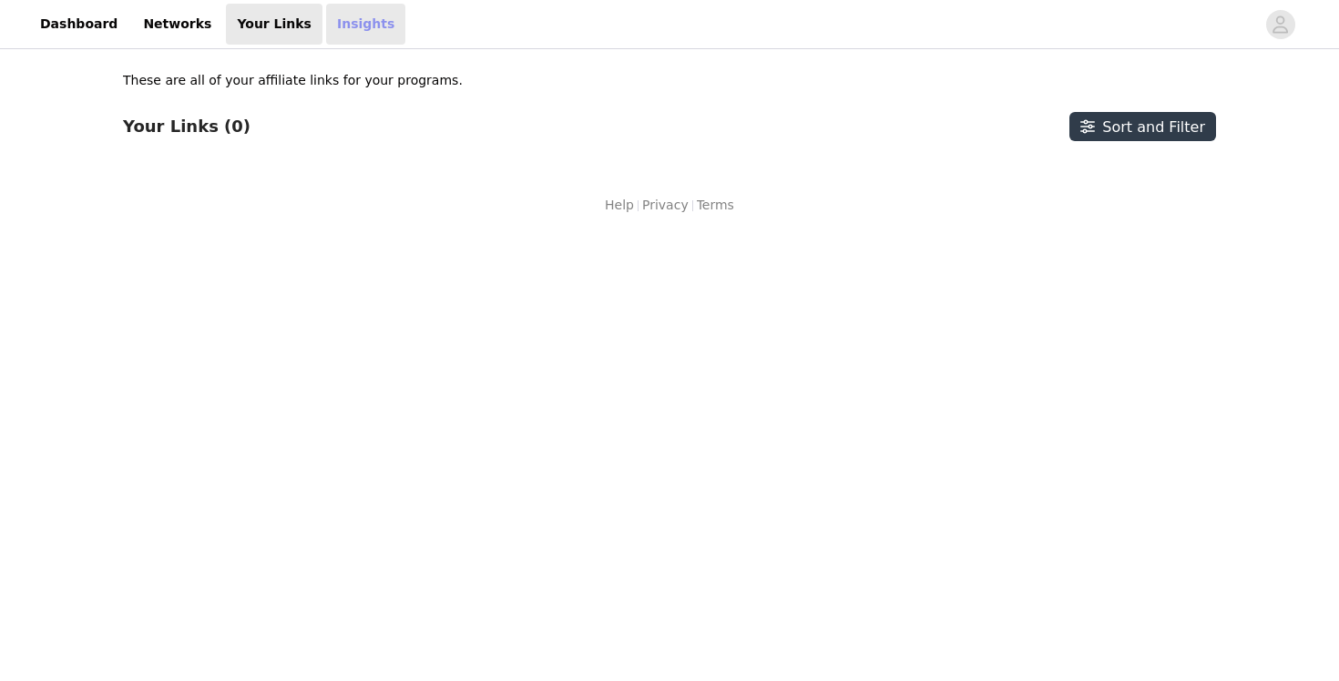
click at [326, 20] on link "Insights" at bounding box center [365, 24] width 79 height 41
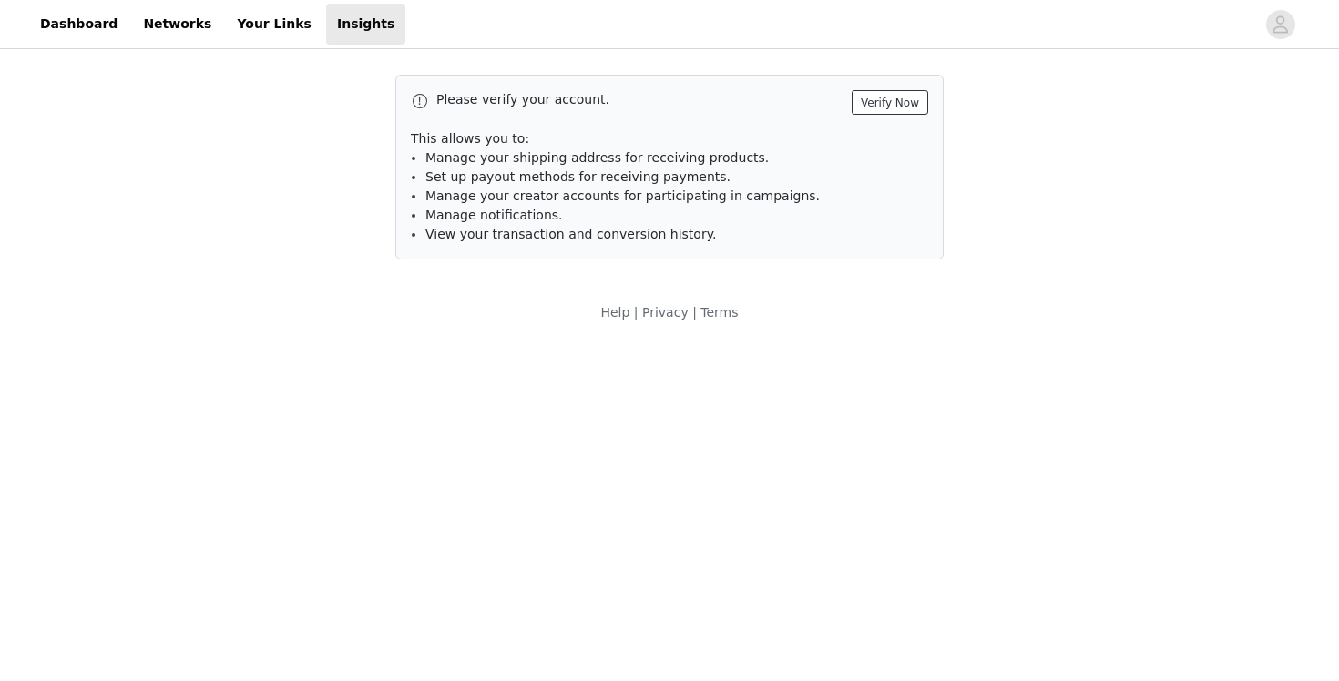
click at [884, 101] on button "Verify Now" at bounding box center [890, 102] width 77 height 25
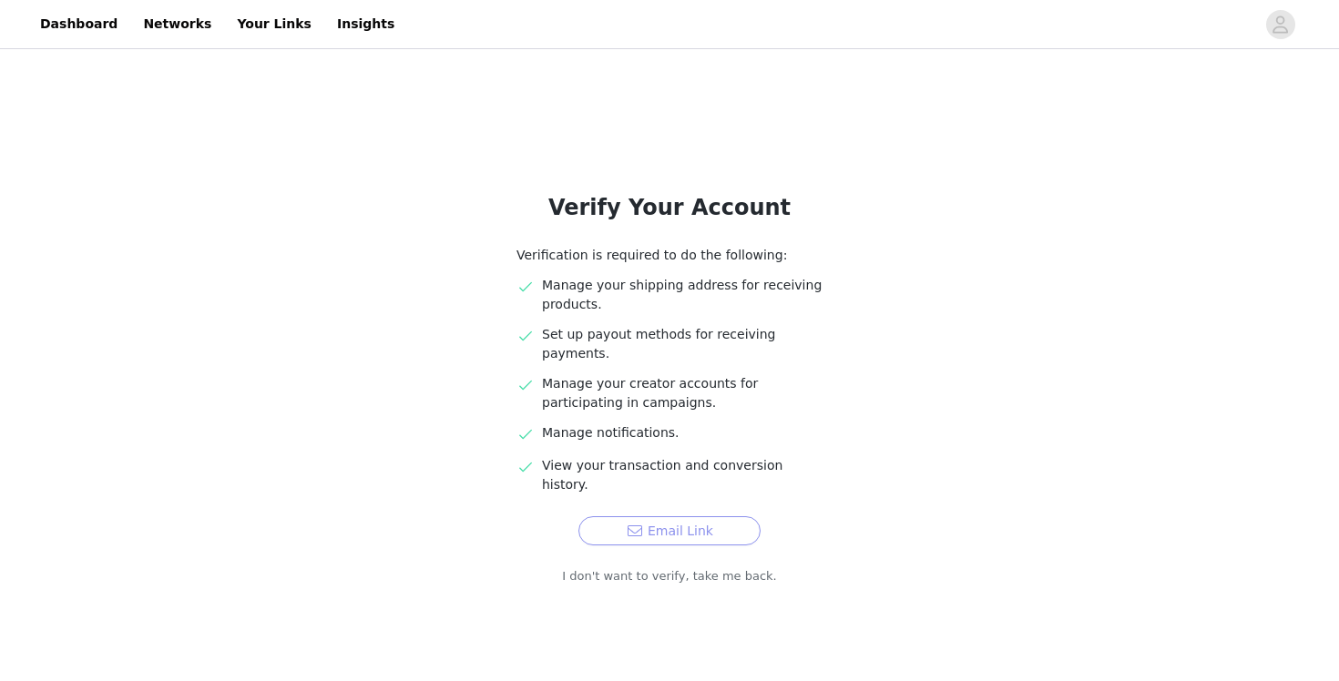
click at [649, 517] on button "Email Link" at bounding box center [669, 531] width 182 height 29
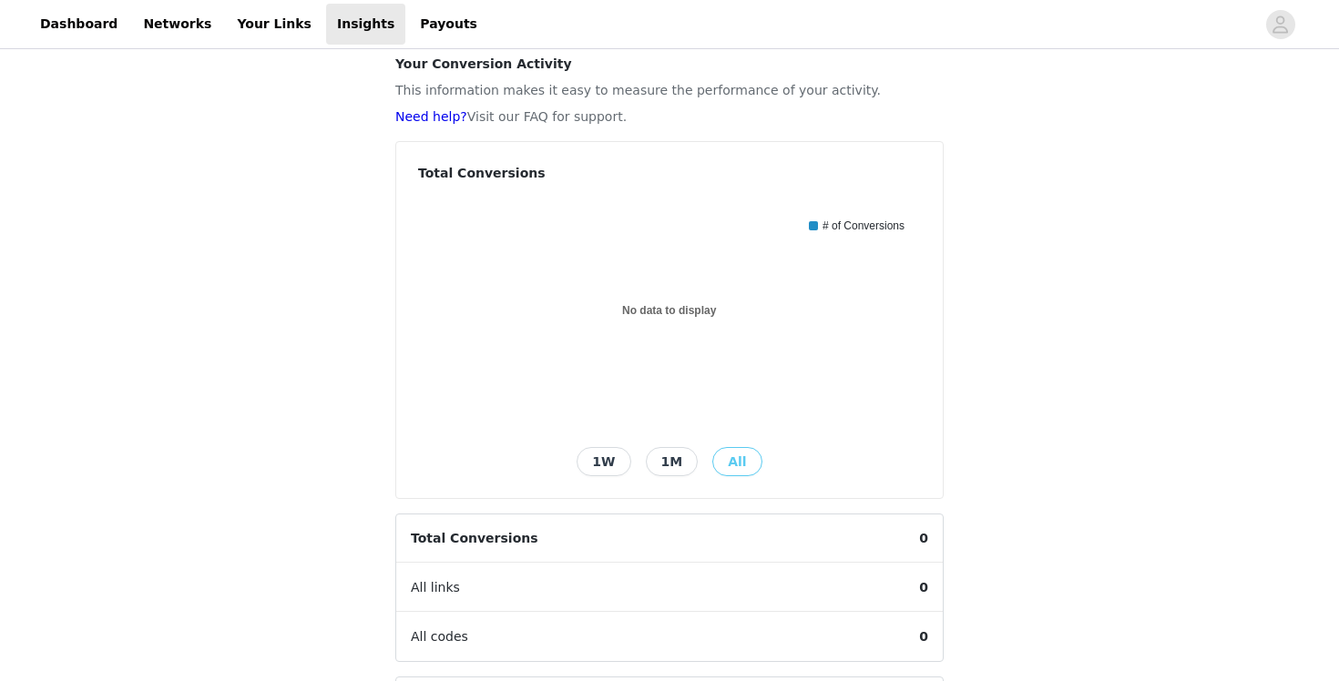
scroll to position [160, 0]
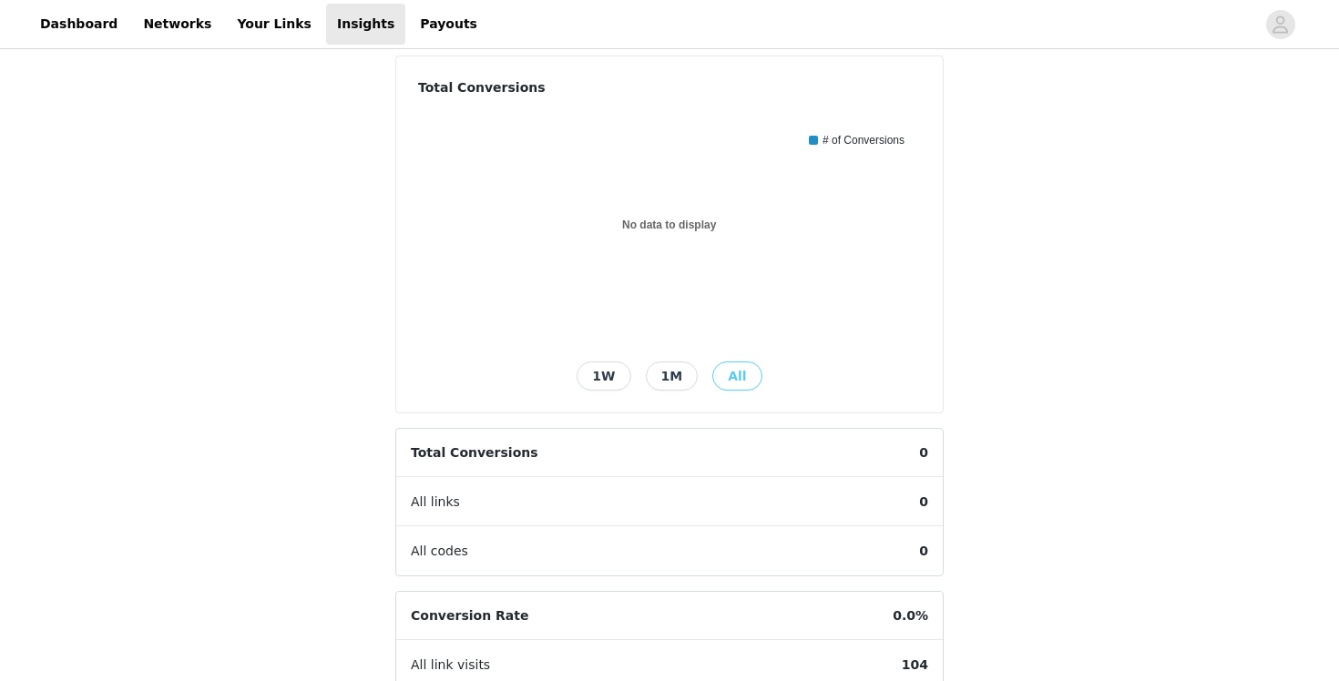
click at [616, 373] on button "1W" at bounding box center [604, 376] width 54 height 29
click at [682, 371] on button "1M" at bounding box center [672, 376] width 53 height 29
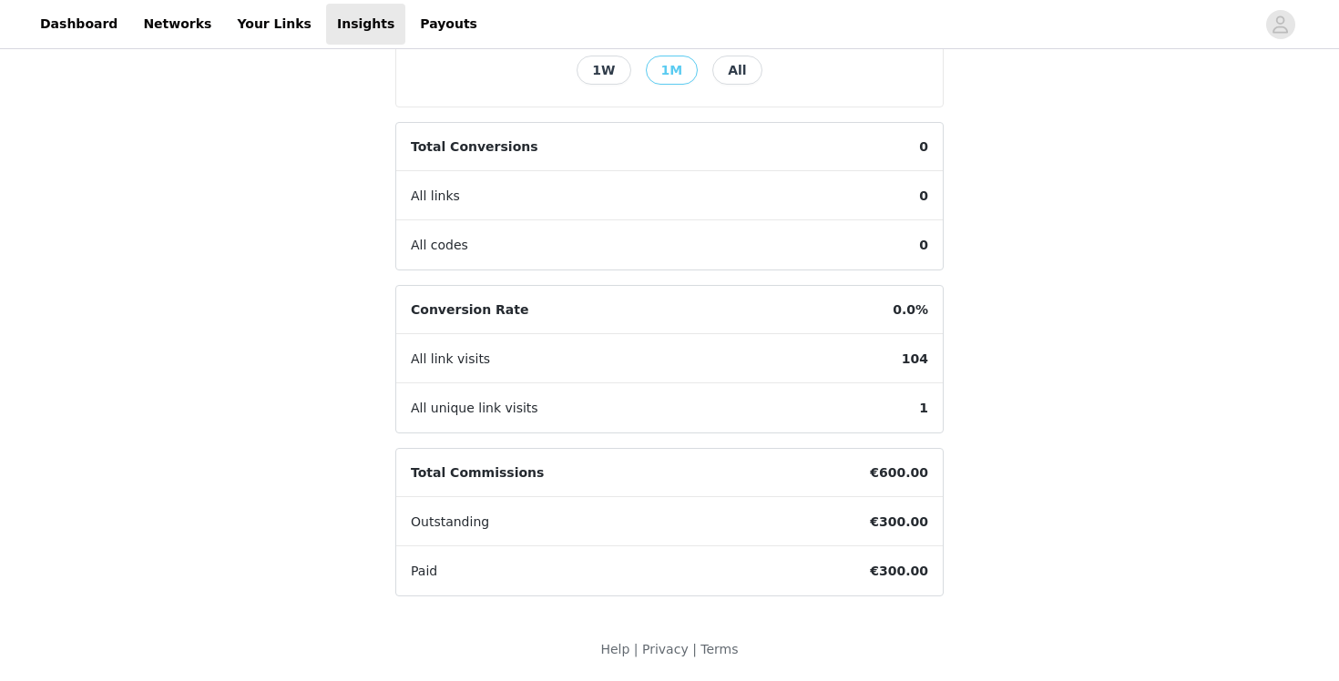
click at [745, 460] on div "Total Commissions €600.00" at bounding box center [669, 473] width 547 height 49
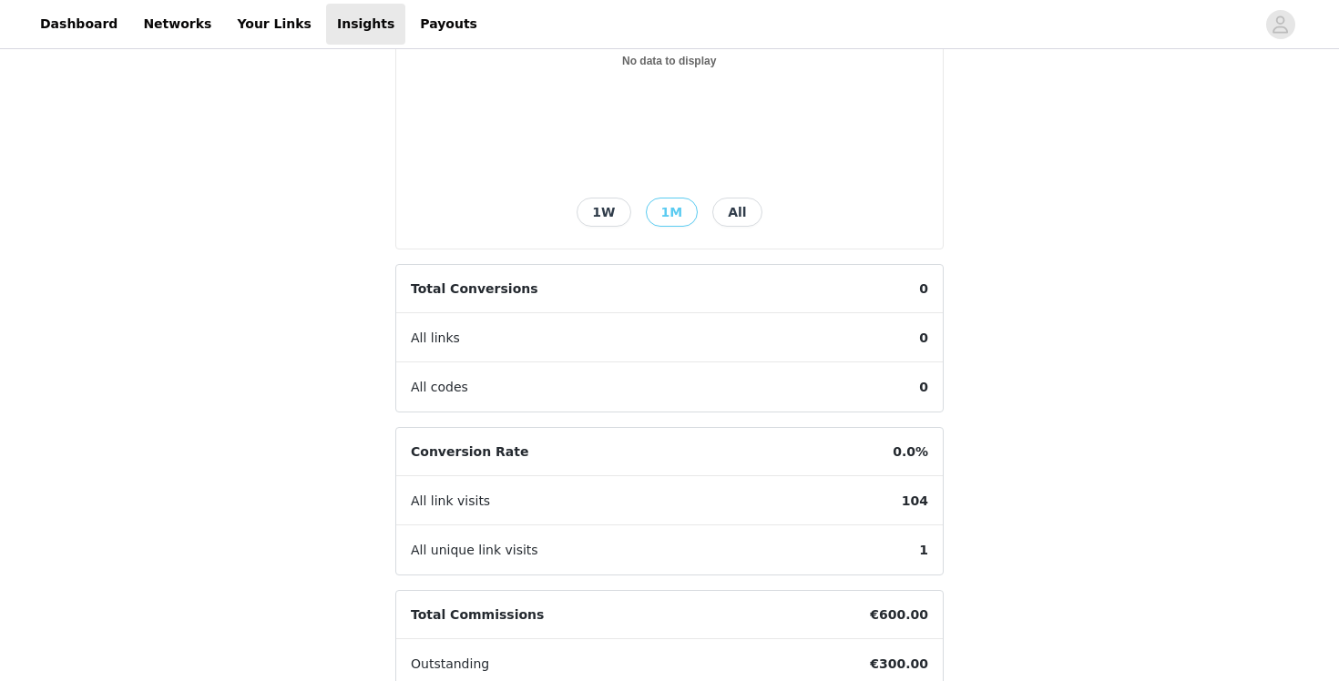
scroll to position [290, 0]
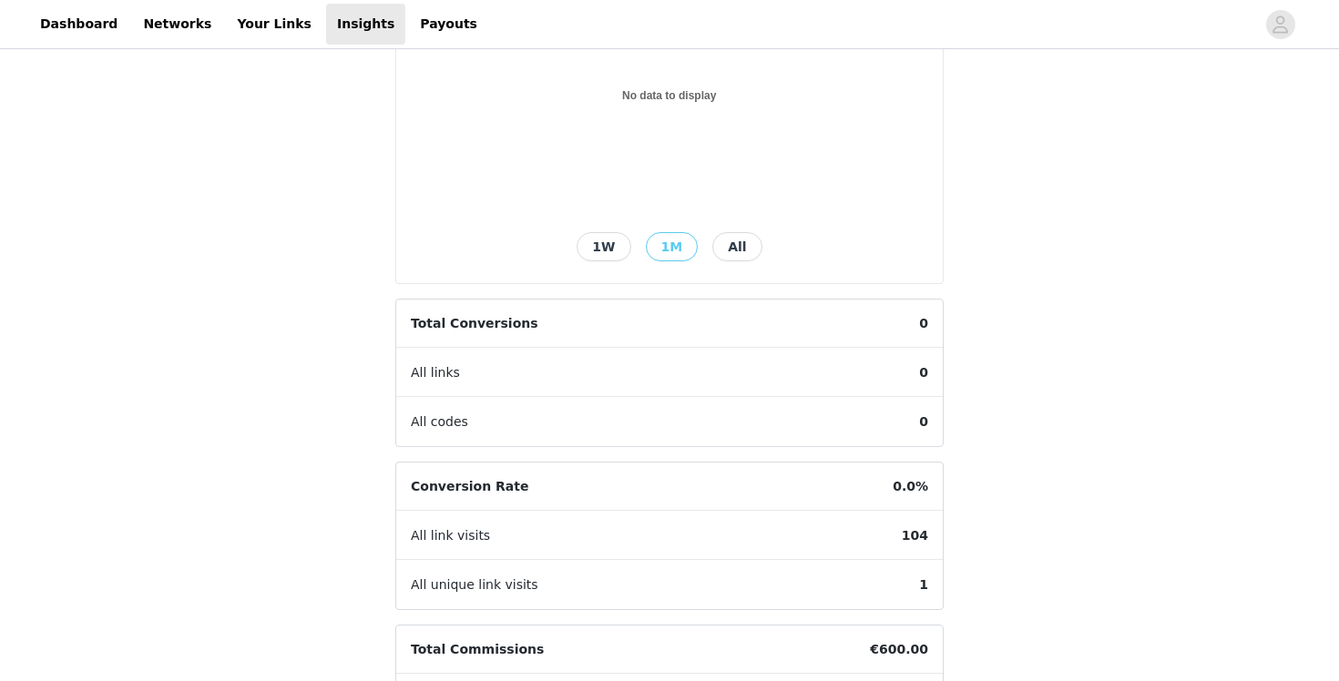
click at [612, 253] on button "1W" at bounding box center [604, 246] width 54 height 29
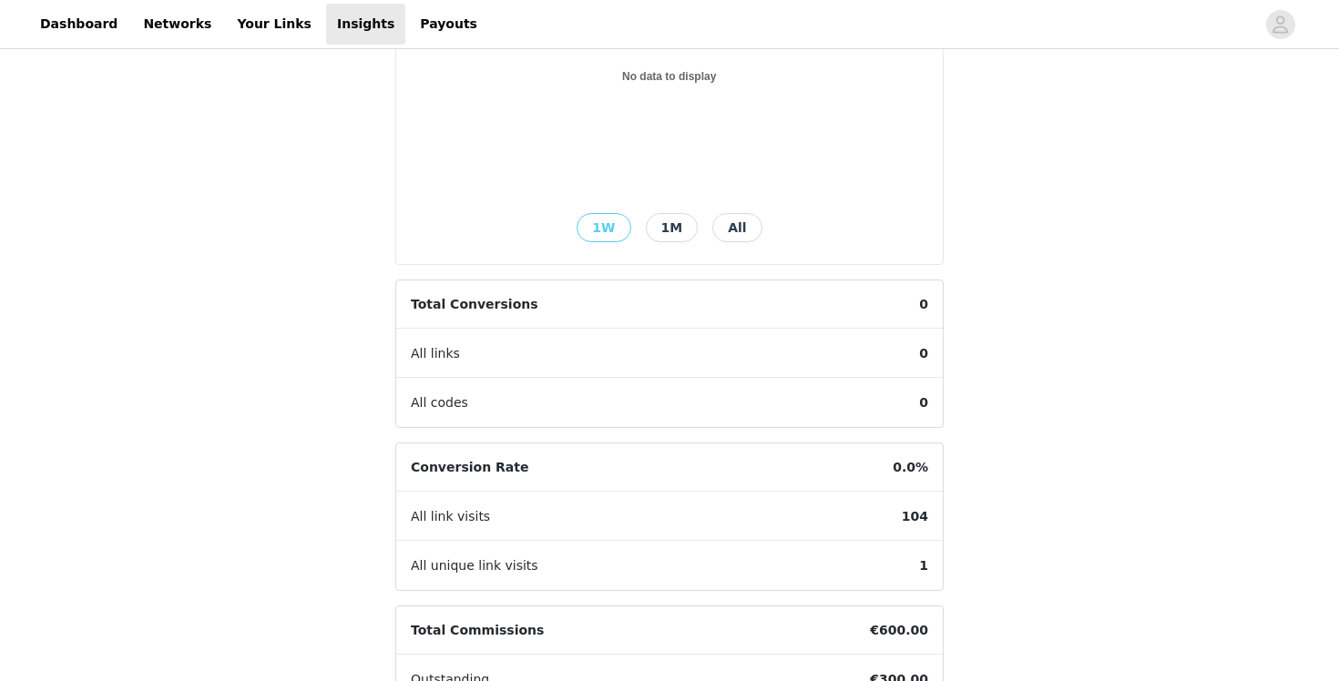
click at [670, 234] on button "1M" at bounding box center [672, 227] width 53 height 29
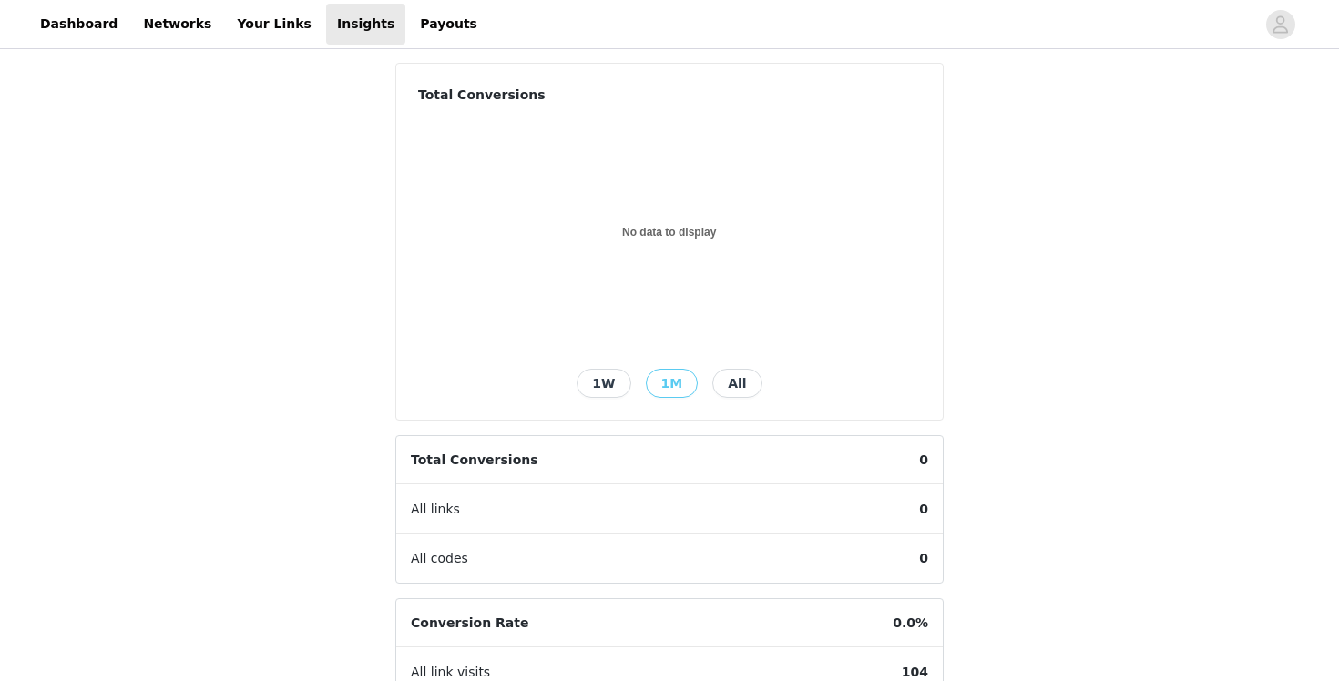
scroll to position [0, 0]
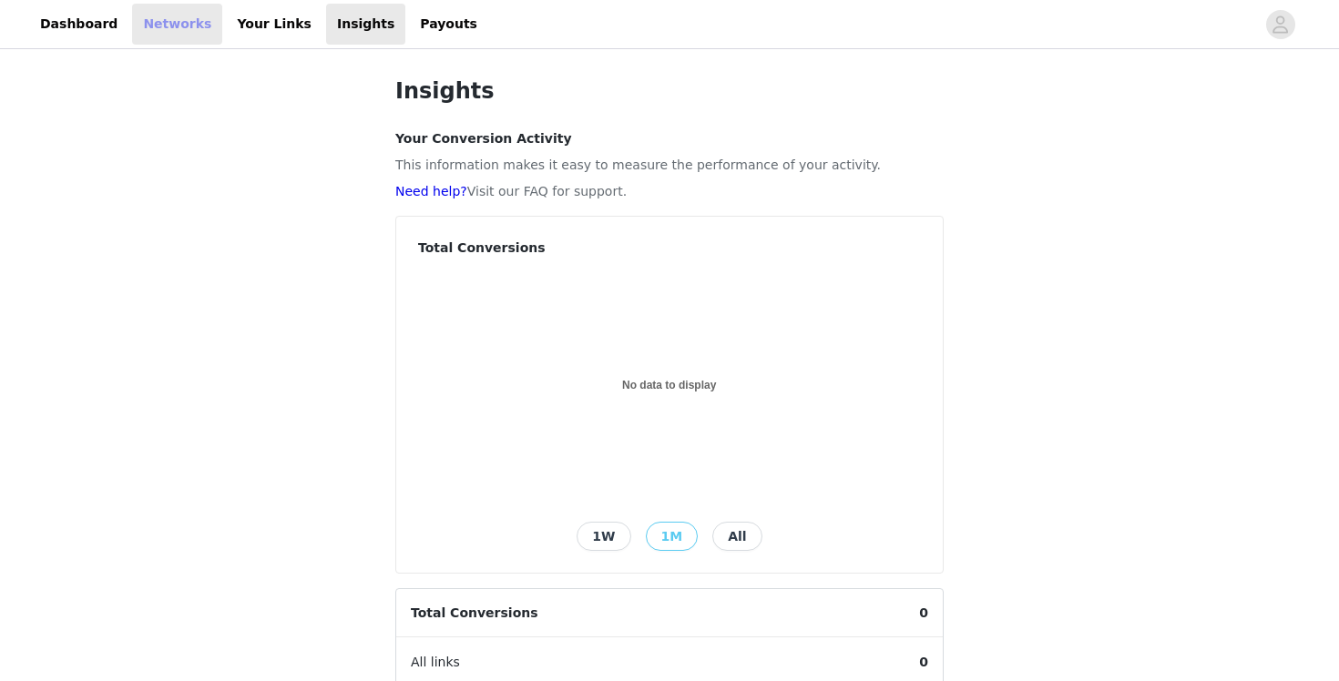
click at [178, 21] on link "Networks" at bounding box center [177, 24] width 90 height 41
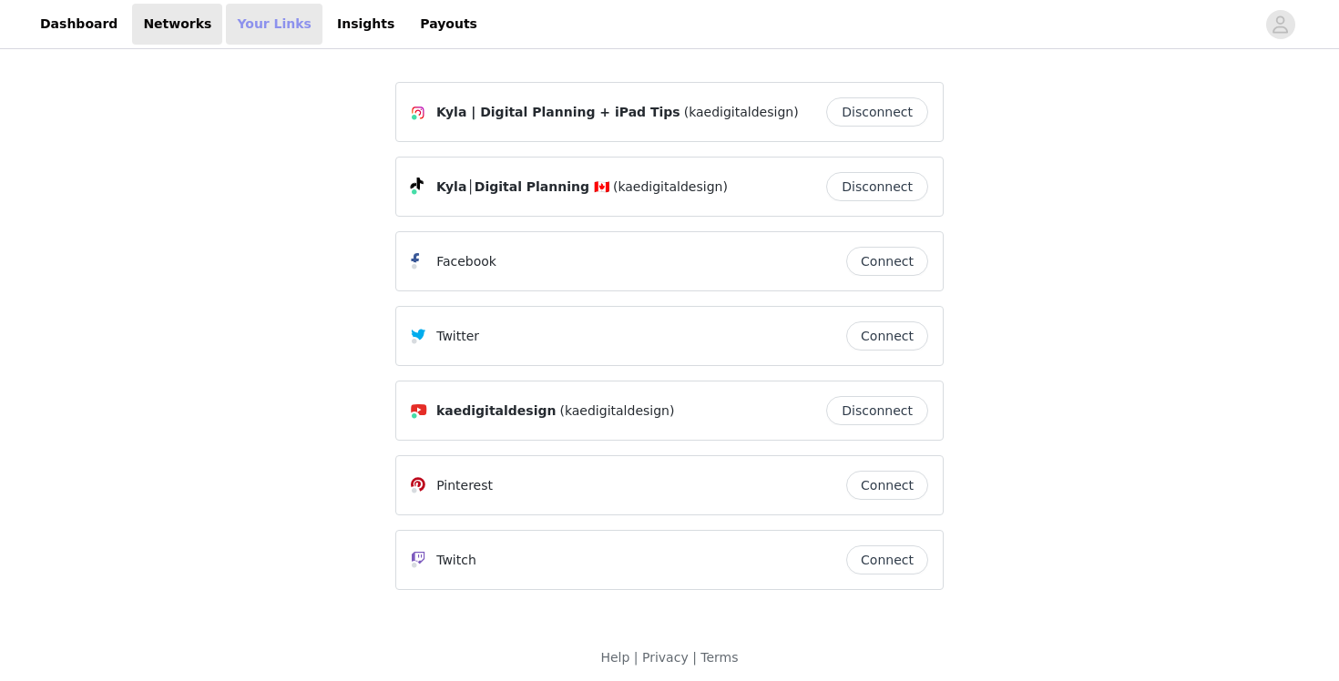
click at [269, 16] on link "Your Links" at bounding box center [274, 24] width 97 height 41
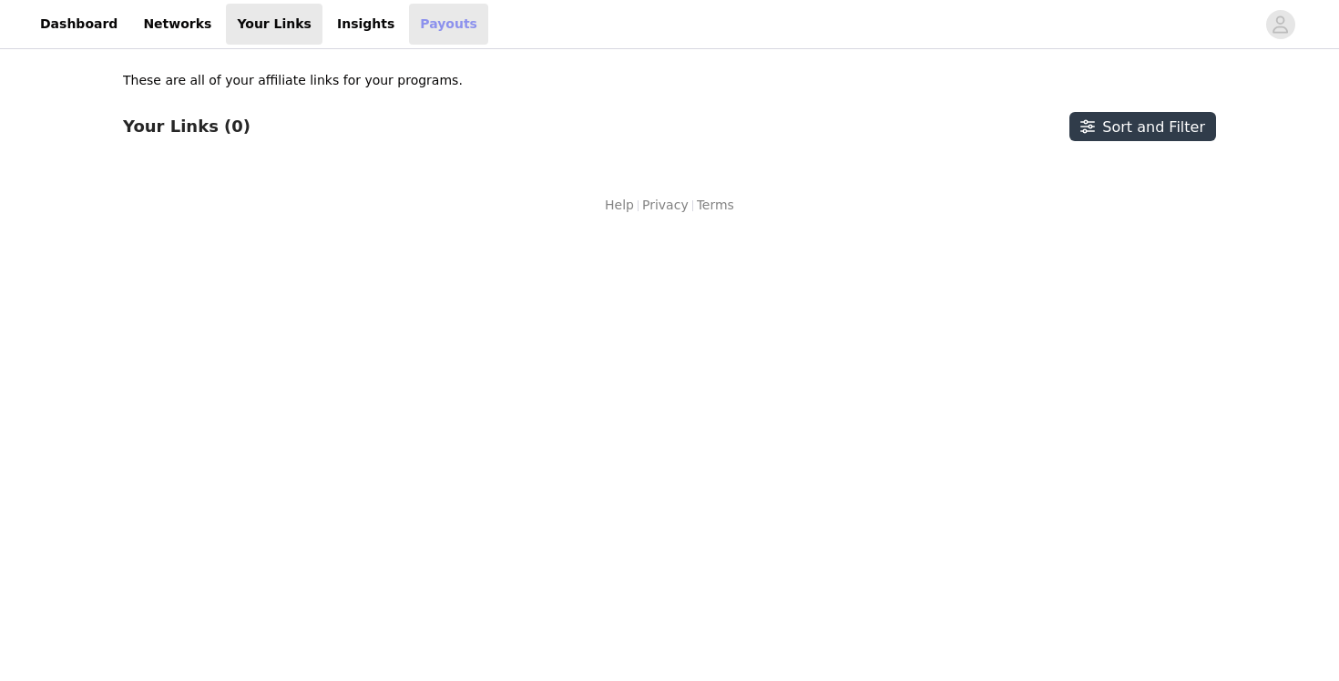
click at [413, 19] on link "Payouts" at bounding box center [448, 24] width 79 height 41
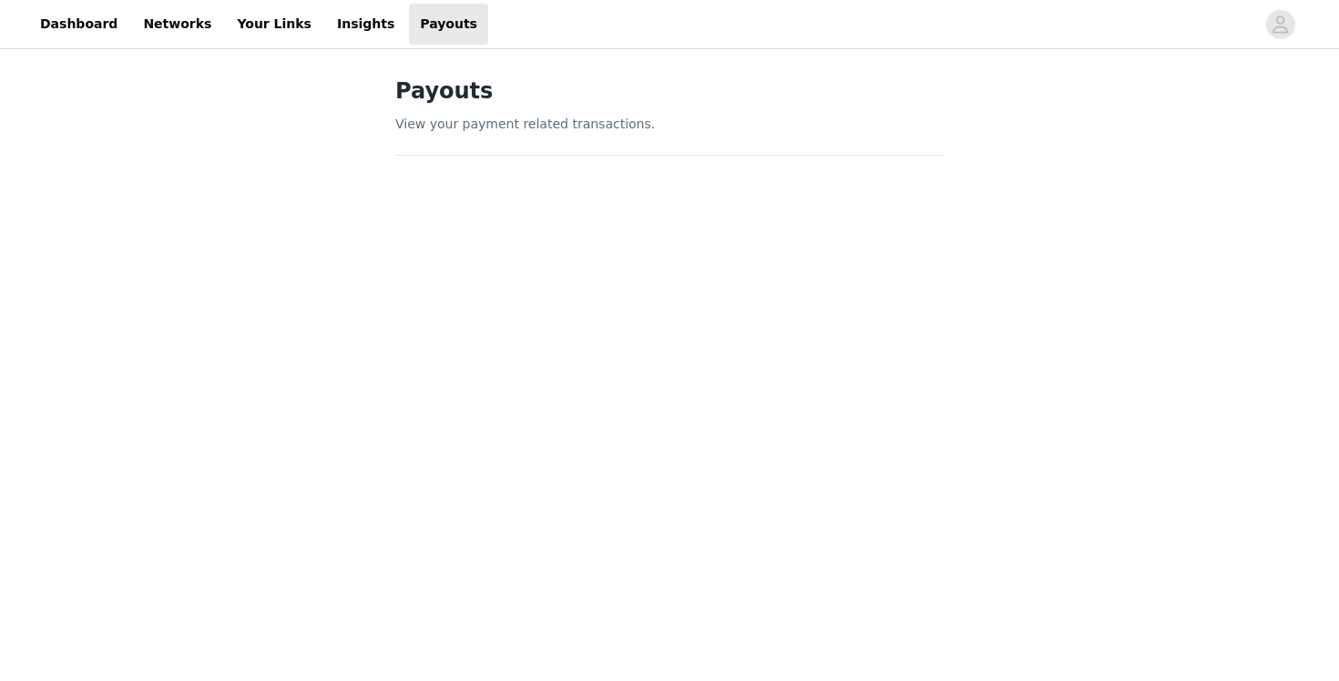
click at [1059, 281] on div "Payouts View your payment related transactions. Payout Activity View and track …" at bounding box center [669, 605] width 1339 height 1104
